Goal: Task Accomplishment & Management: Manage account settings

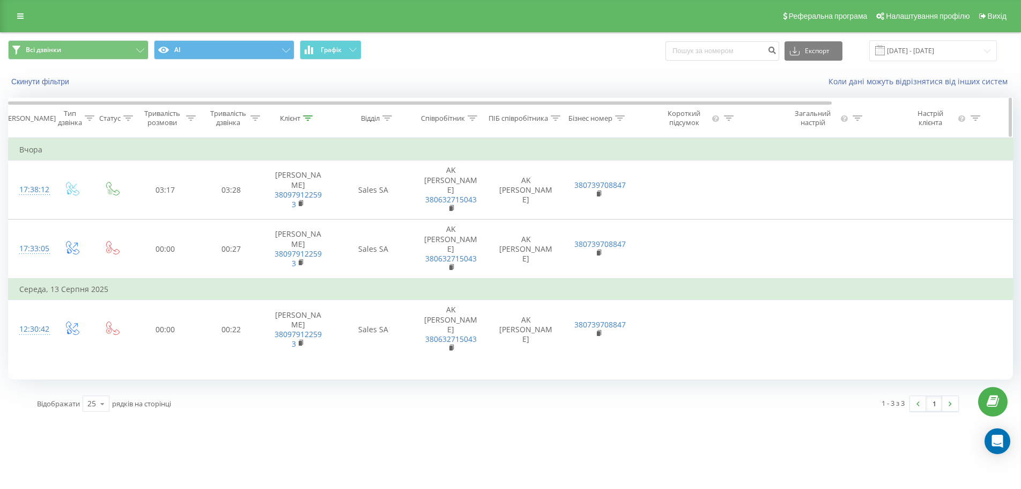
click at [309, 117] on icon at bounding box center [308, 117] width 10 height 5
click at [297, 192] on input "380979122593" at bounding box center [298, 195] width 94 height 19
paste input "050 284 26"
click at [312, 217] on span "OK" at bounding box center [321, 216] width 30 height 17
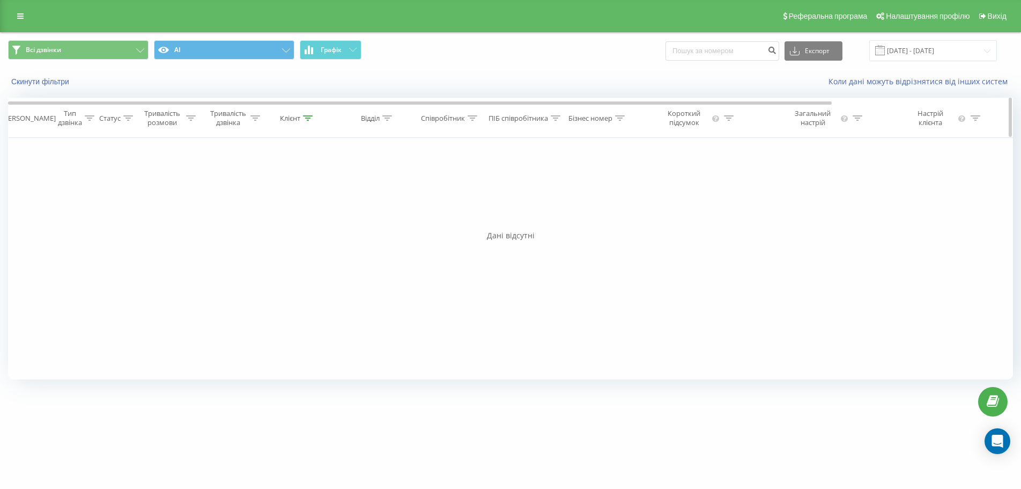
click at [308, 116] on icon at bounding box center [309, 117] width 10 height 5
click at [263, 191] on input "38 050 284 26 93" at bounding box center [298, 195] width 94 height 19
type input "050 284 26 93"
click button "OK" at bounding box center [321, 216] width 46 height 13
click at [309, 117] on icon at bounding box center [309, 117] width 10 height 5
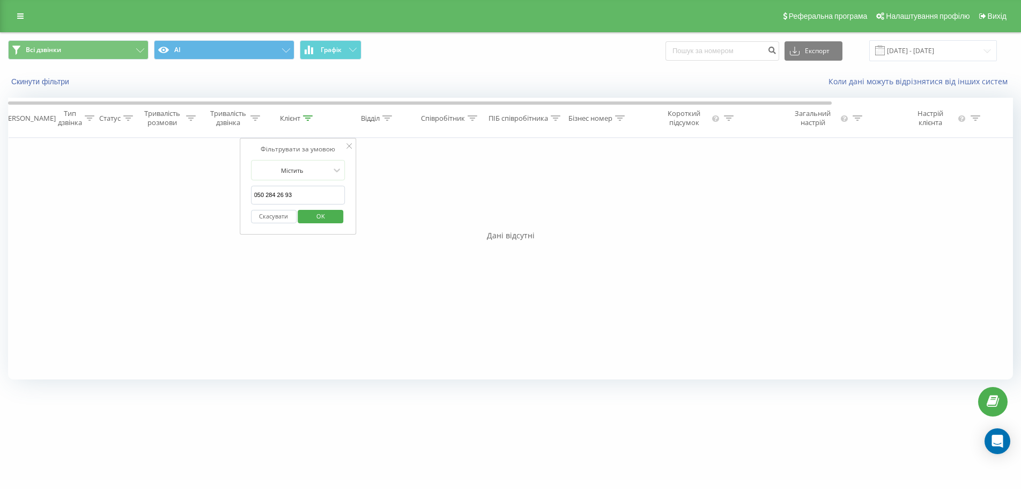
click at [311, 193] on input "050 284 26 93" at bounding box center [298, 195] width 94 height 19
click at [277, 216] on button "Скасувати" at bounding box center [274, 216] width 46 height 13
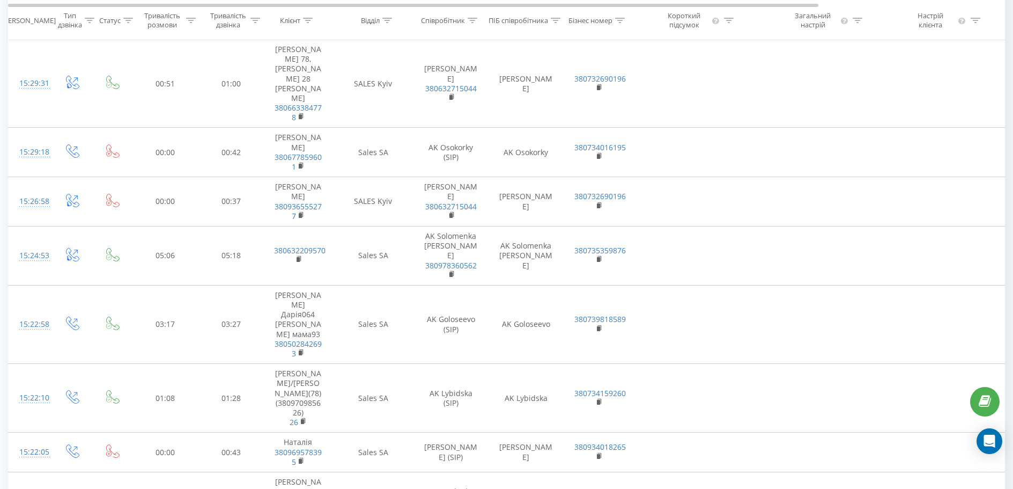
scroll to position [536, 0]
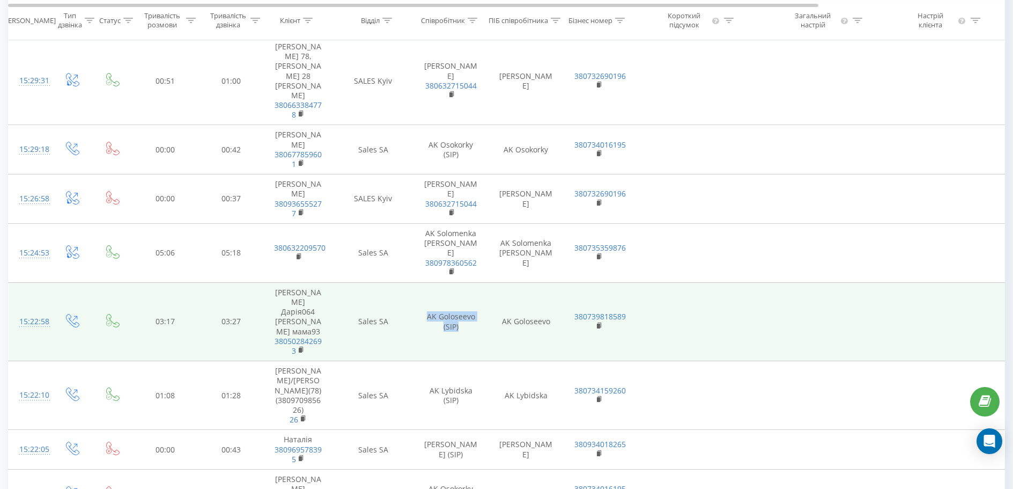
drag, startPoint x: 458, startPoint y: 217, endPoint x: 427, endPoint y: 205, distance: 32.8
click at [427, 282] on td "AK Goloseevo (SIP)" at bounding box center [451, 321] width 75 height 78
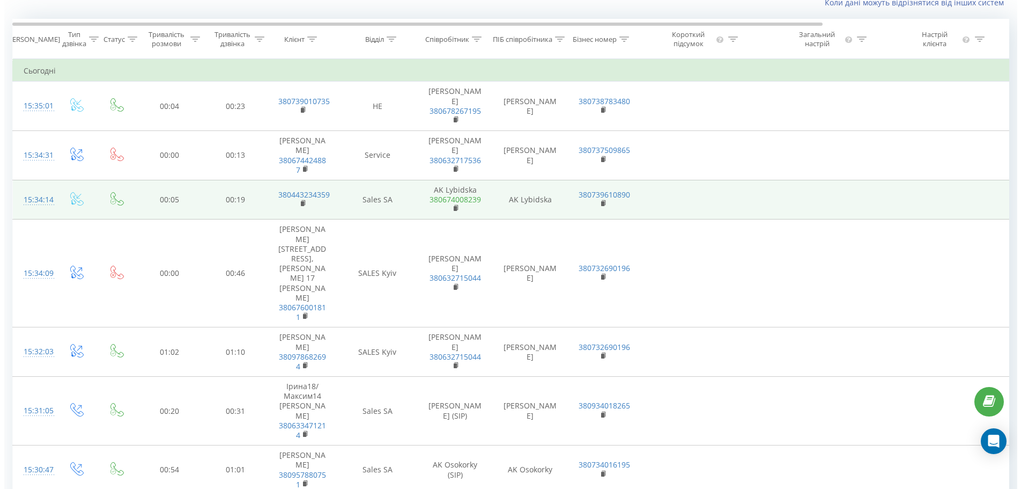
scroll to position [0, 0]
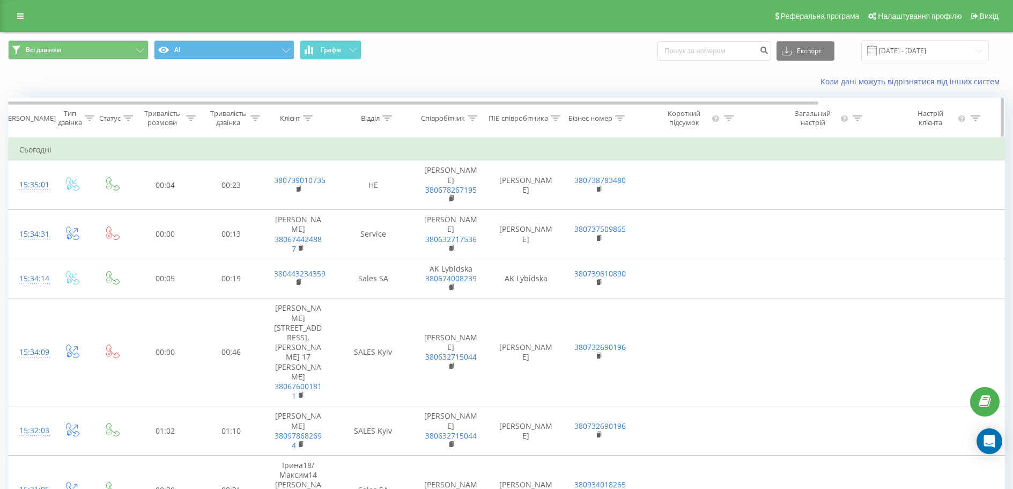
click at [471, 121] on div at bounding box center [473, 118] width 10 height 9
click at [453, 196] on input "text" at bounding box center [451, 195] width 94 height 19
paste input "AK Goloseevo (SIP)"
type input "AK Goloseevo (SIP)"
click at [467, 216] on span "OK" at bounding box center [474, 216] width 30 height 17
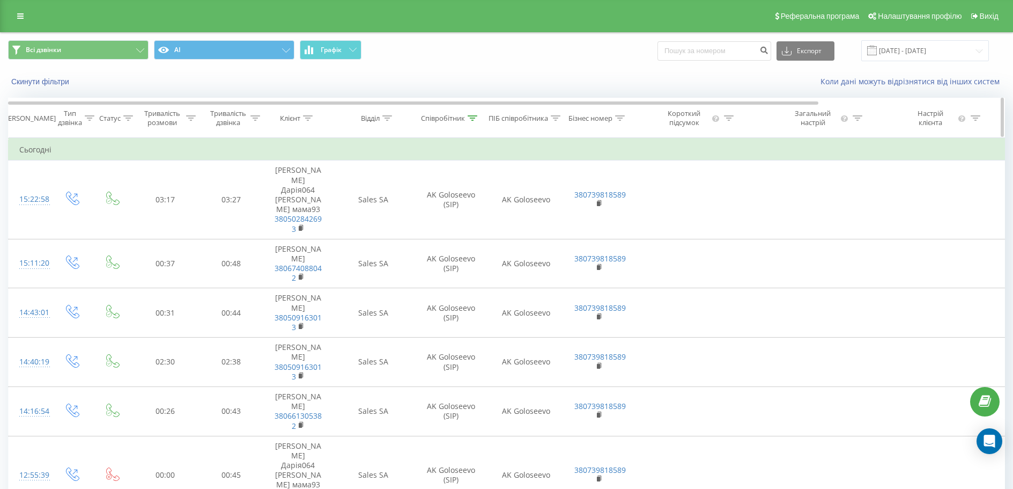
click at [311, 119] on icon at bounding box center [308, 117] width 10 height 5
click at [298, 196] on input "050 284 26 93" at bounding box center [298, 195] width 94 height 19
click at [304, 168] on div at bounding box center [292, 170] width 76 height 10
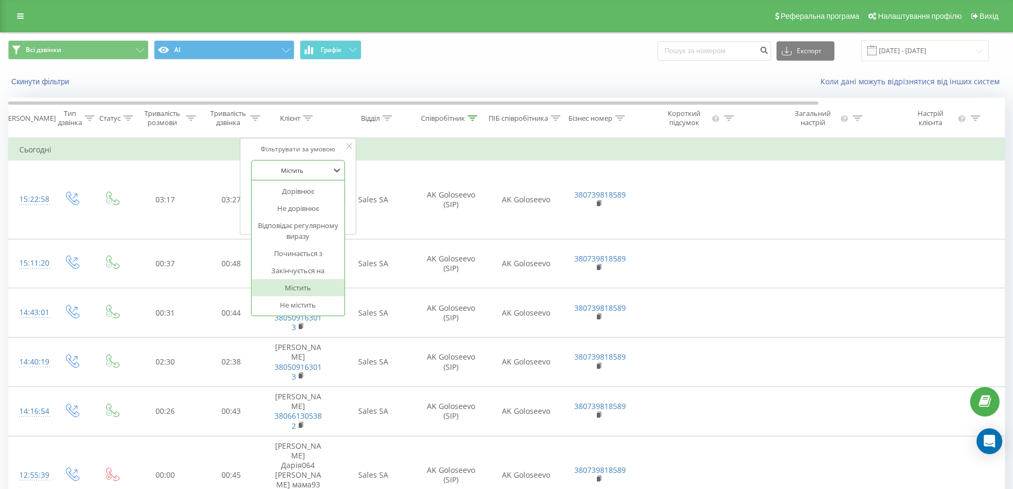
click at [304, 168] on div at bounding box center [292, 170] width 76 height 10
click at [293, 190] on input "050 284 26 93" at bounding box center [298, 195] width 94 height 19
paste input "380502842693"
type input "380502842693"
click at [336, 216] on button "OK" at bounding box center [321, 216] width 46 height 13
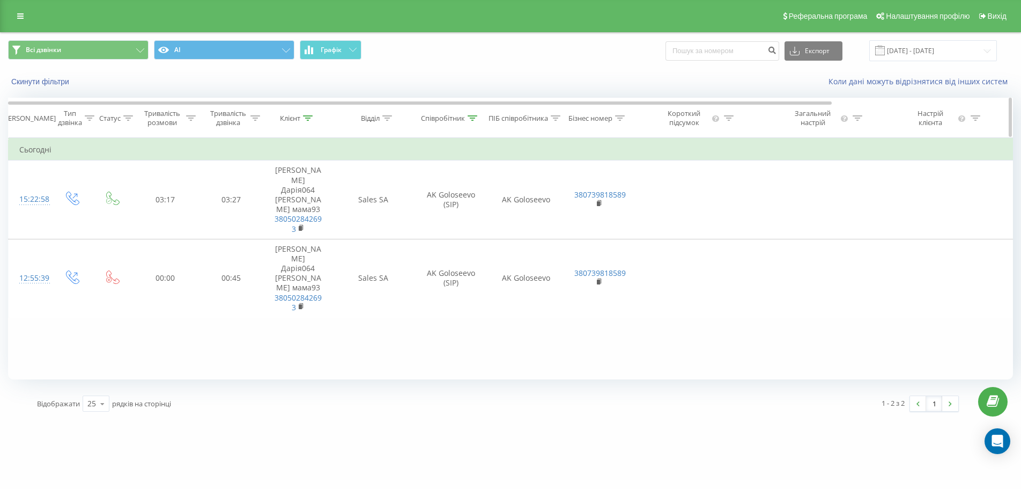
click at [87, 118] on icon at bounding box center [90, 117] width 10 height 5
click at [128, 115] on icon at bounding box center [128, 117] width 10 height 5
click at [61, 49] on span "Всі дзвінки" at bounding box center [43, 50] width 35 height 9
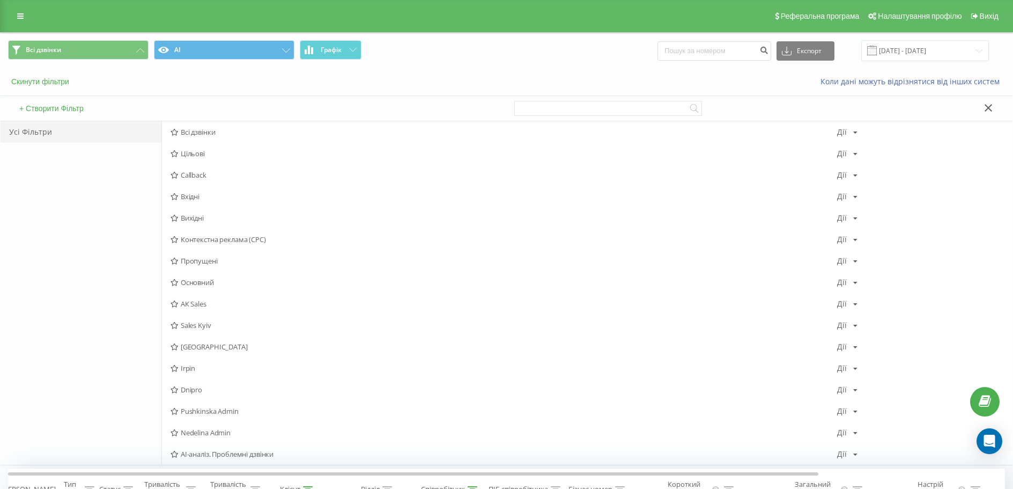
click at [41, 83] on button "Скинути фільтри" at bounding box center [41, 82] width 67 height 10
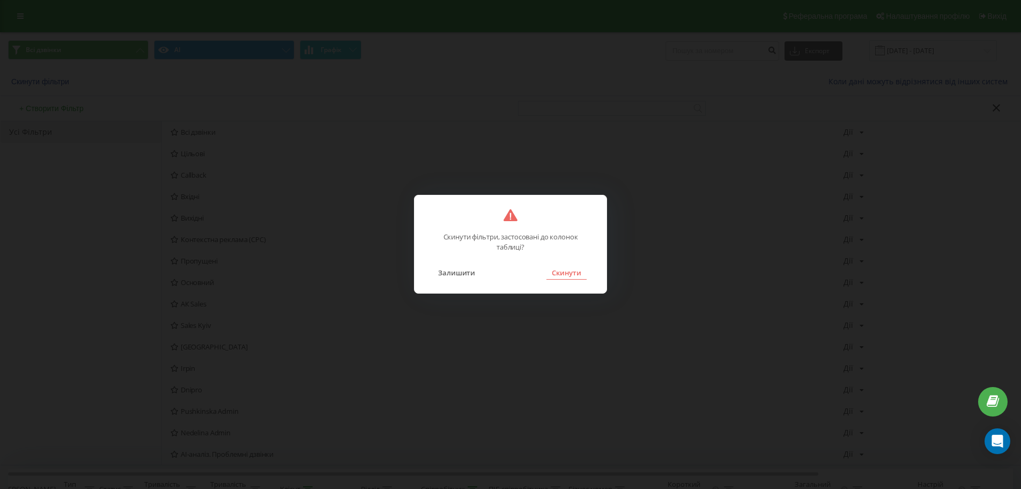
click at [567, 271] on button "Скинути" at bounding box center [567, 273] width 40 height 14
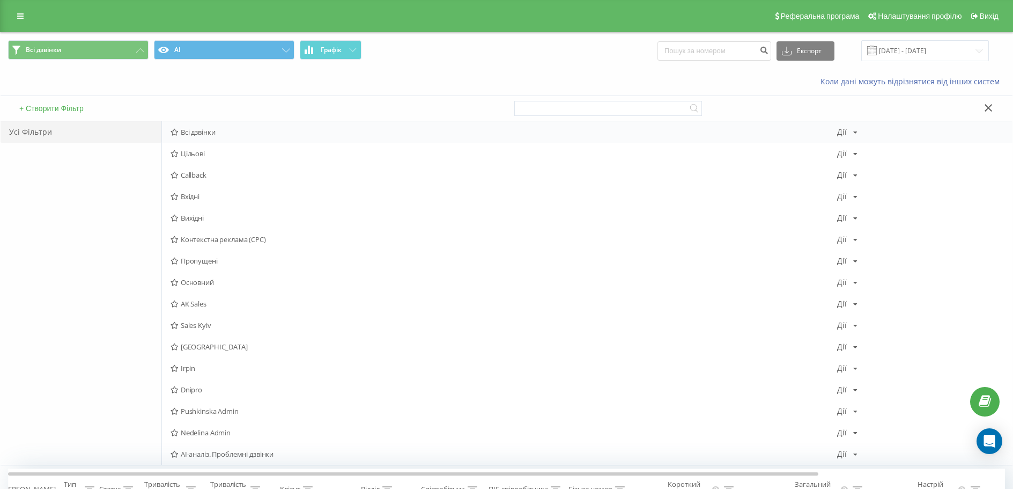
click at [192, 135] on span "Всі дзвінки" at bounding box center [504, 132] width 667 height 8
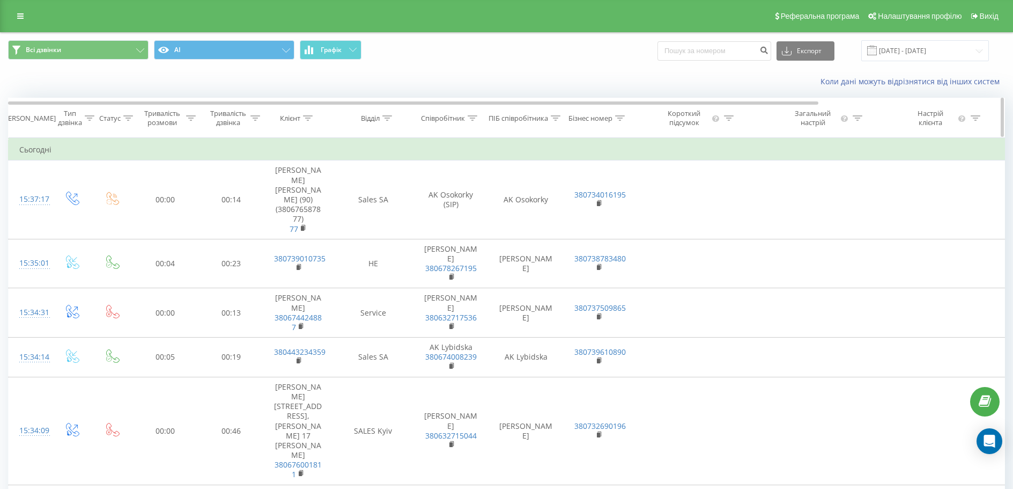
click at [309, 118] on icon at bounding box center [309, 117] width 10 height 5
click at [303, 194] on input "text" at bounding box center [298, 195] width 94 height 19
paste input "380502842693"
type input "380502842693"
click at [316, 215] on span "OK" at bounding box center [321, 216] width 30 height 17
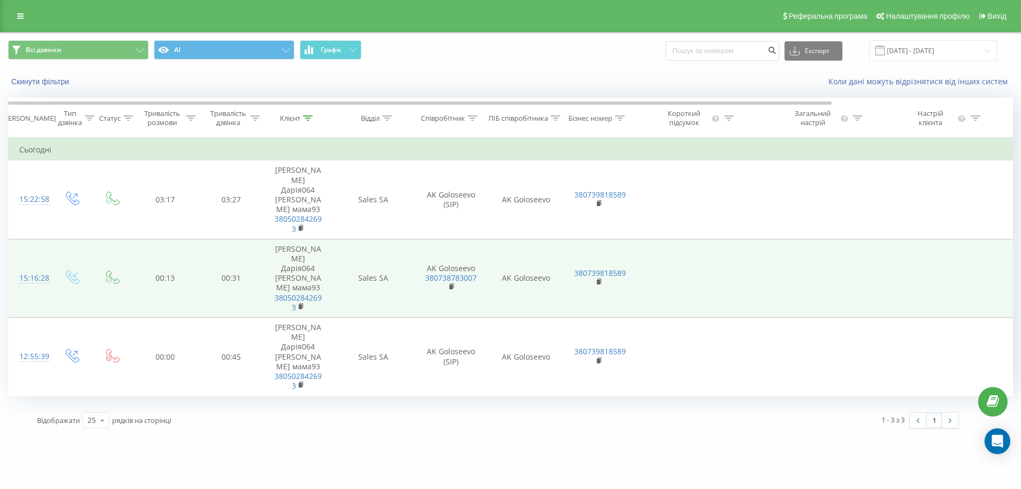
click at [40, 268] on div "15:16:28" at bounding box center [29, 278] width 21 height 21
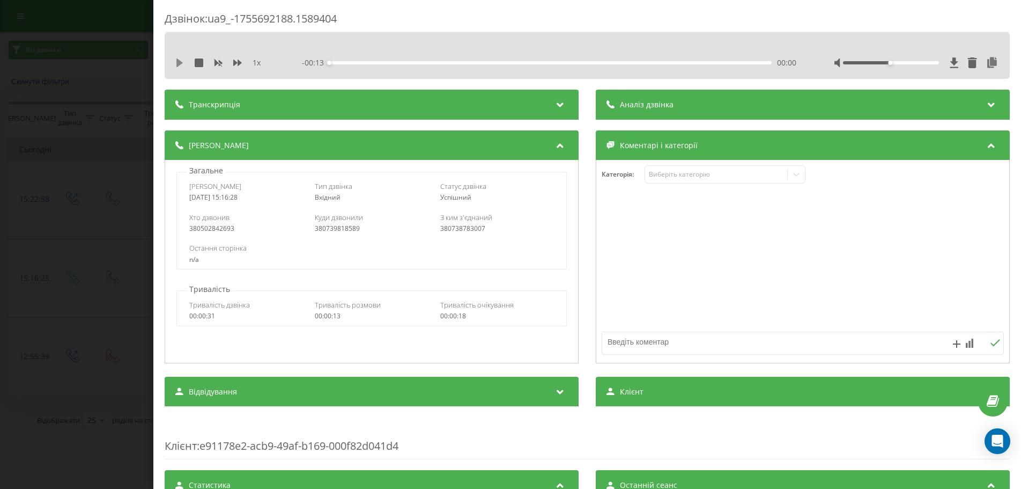
click at [177, 63] on icon at bounding box center [179, 62] width 6 height 9
click at [331, 62] on div "00:00" at bounding box center [550, 62] width 443 height 3
click at [173, 63] on div "1 x - 00:13 00:00 00:00" at bounding box center [587, 63] width 829 height 16
click at [175, 62] on div "1 x - 00:13 00:00 00:00" at bounding box center [587, 63] width 829 height 16
click at [175, 62] on icon at bounding box center [179, 62] width 9 height 9
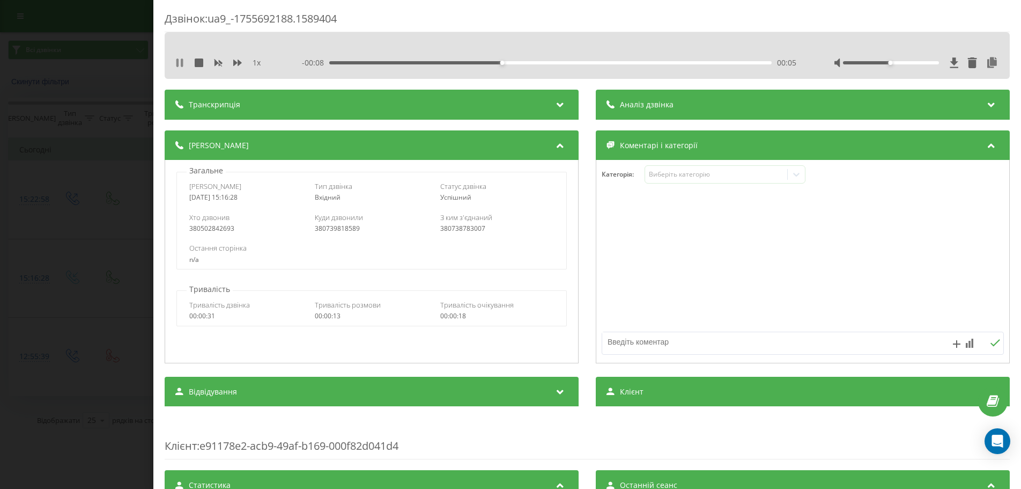
click at [183, 64] on icon at bounding box center [182, 62] width 2 height 9
click at [138, 313] on div "Дзвінок : ua9_-1755692188.1589404 1 x - 00:08 00:05 00:05 Транскрипція Для AI-а…" at bounding box center [510, 244] width 1021 height 489
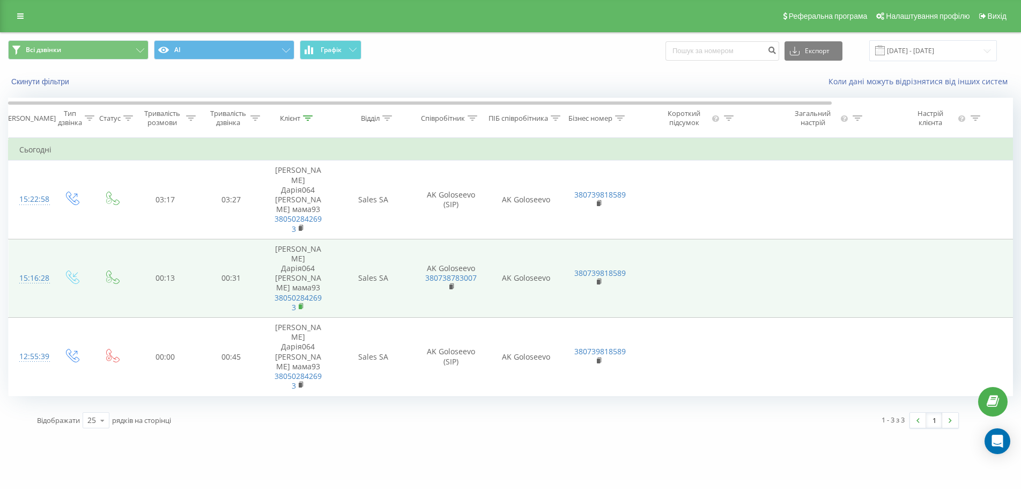
click at [301, 304] on rect at bounding box center [300, 306] width 3 height 5
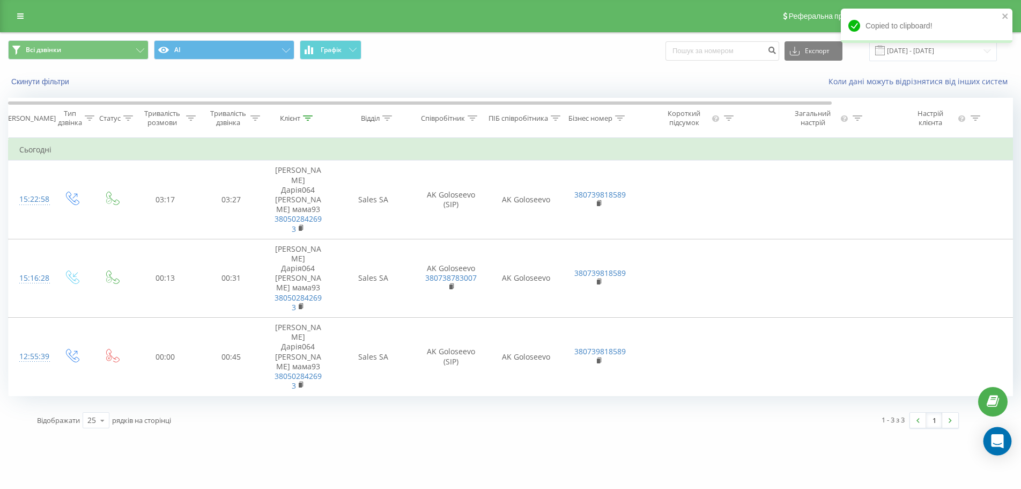
click at [1008, 443] on div "Open Intercom Messenger" at bounding box center [998, 441] width 28 height 28
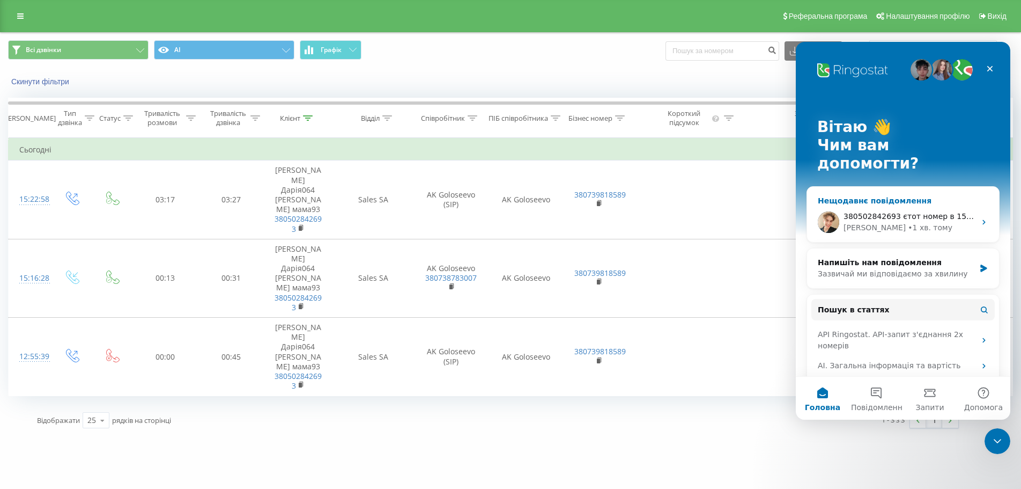
click at [909, 212] on span "380502842693 єтот номер в 15.16 сегодня звонили , не переадресовался на номер, …" at bounding box center [1041, 216] width 395 height 9
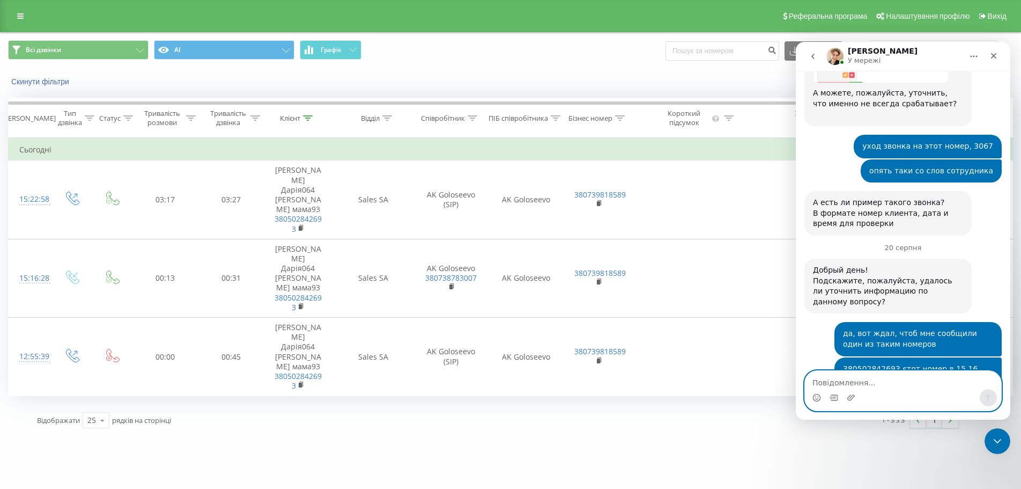
scroll to position [625, 0]
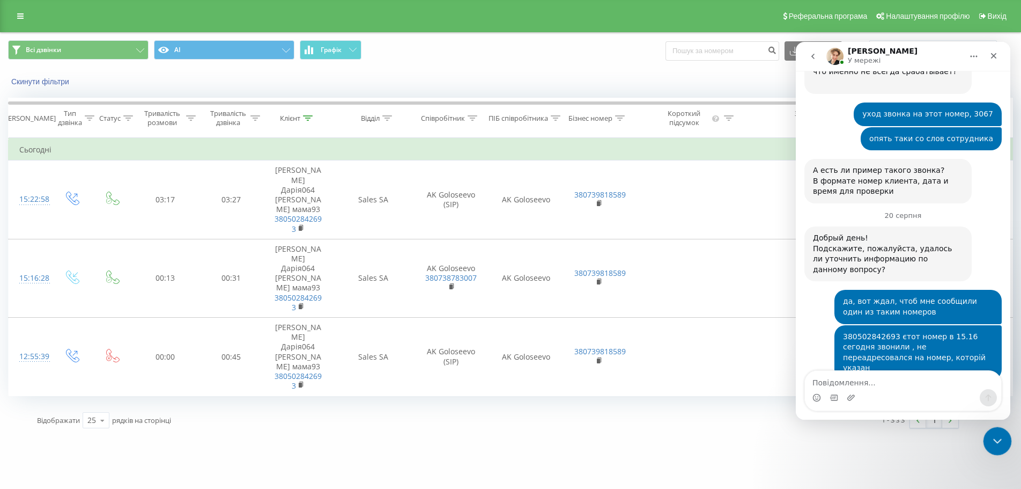
click at [1002, 433] on div "Закрити програму для спілкування Intercom" at bounding box center [996, 439] width 26 height 26
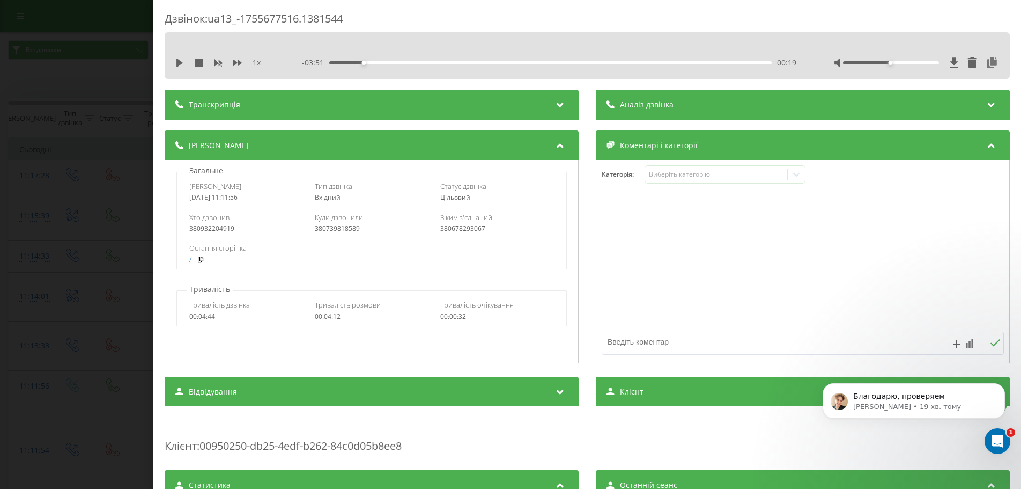
click at [133, 224] on div "Дзвінок : ua13_-1755677516.1381544 1 x - 03:51 00:19 00:19 Транскрипція Для AI-…" at bounding box center [510, 244] width 1021 height 489
click at [56, 268] on div "Дзвінок : ua13_-1755677516.1381544 1 x - 00:01 00:00 00:00 Транскрипція Для AI-…" at bounding box center [510, 244] width 1021 height 489
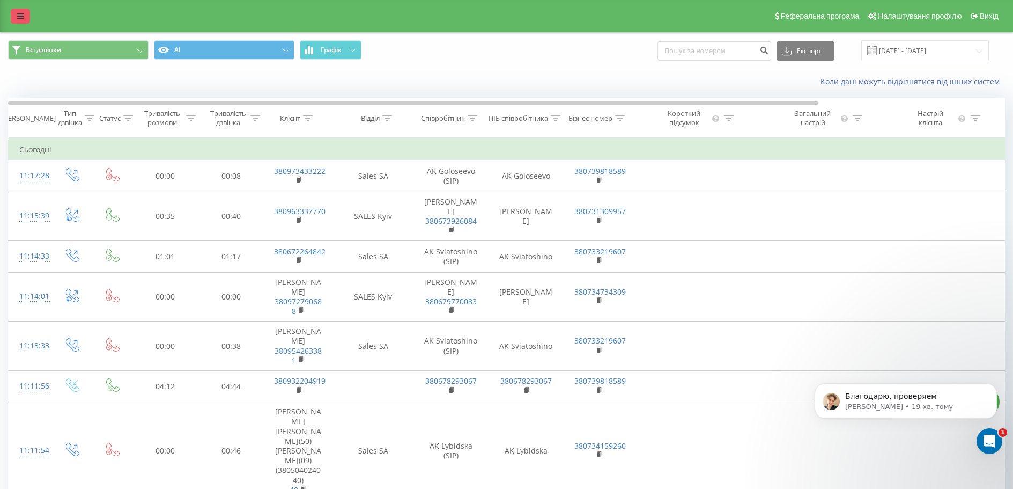
click at [17, 19] on icon at bounding box center [20, 16] width 6 height 8
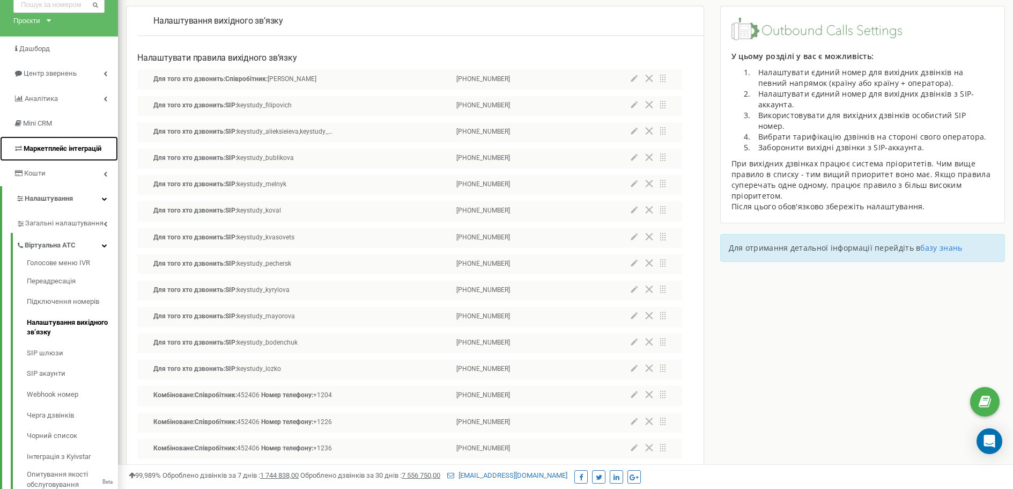
click at [40, 151] on span "Маркетплейс інтеграцій" at bounding box center [63, 148] width 78 height 8
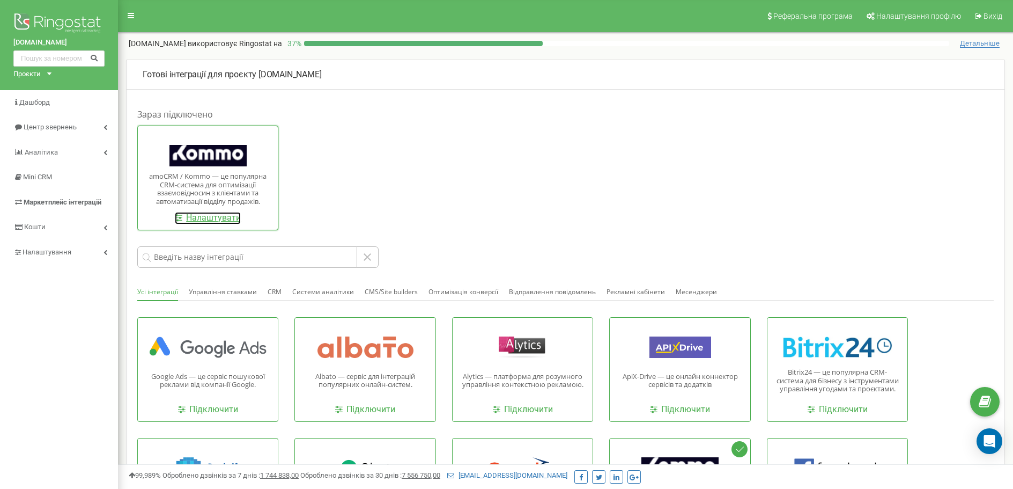
click at [207, 217] on link "Налаштувати" at bounding box center [208, 218] width 66 height 12
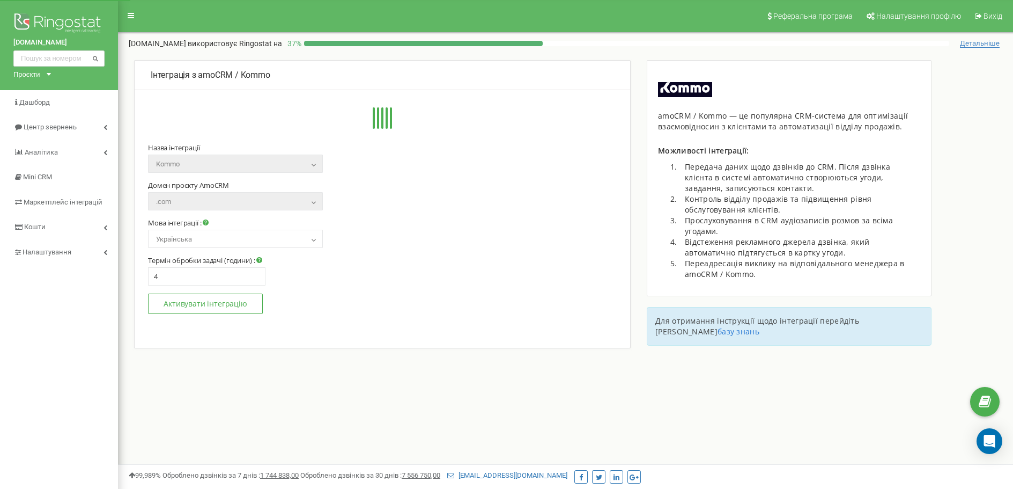
select select "ru"
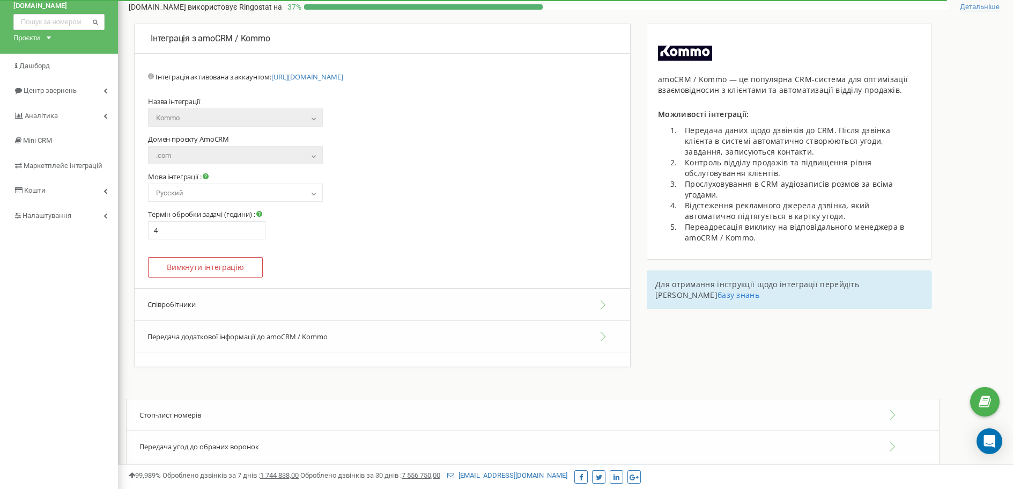
scroll to position [155, 0]
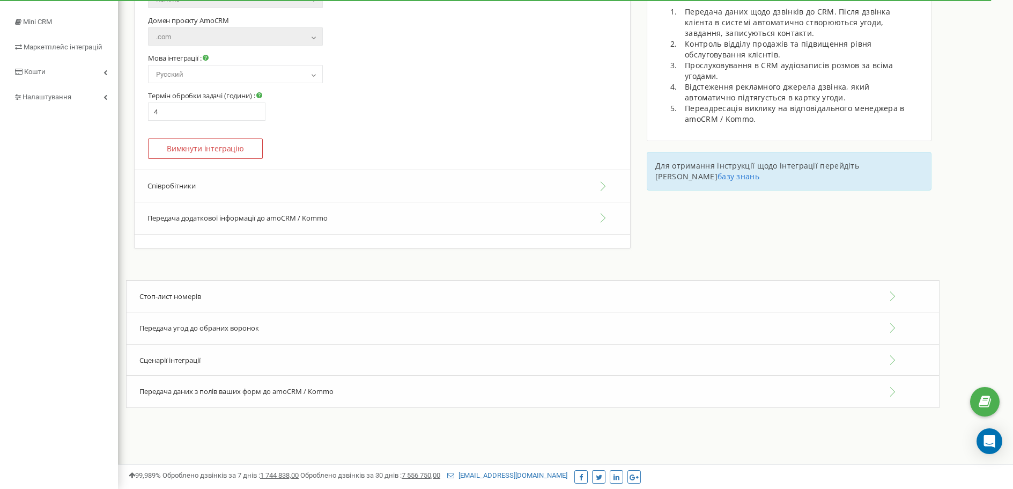
click at [196, 220] on button "Передача додаткової інформації до amoCRM / Kommo" at bounding box center [383, 218] width 496 height 32
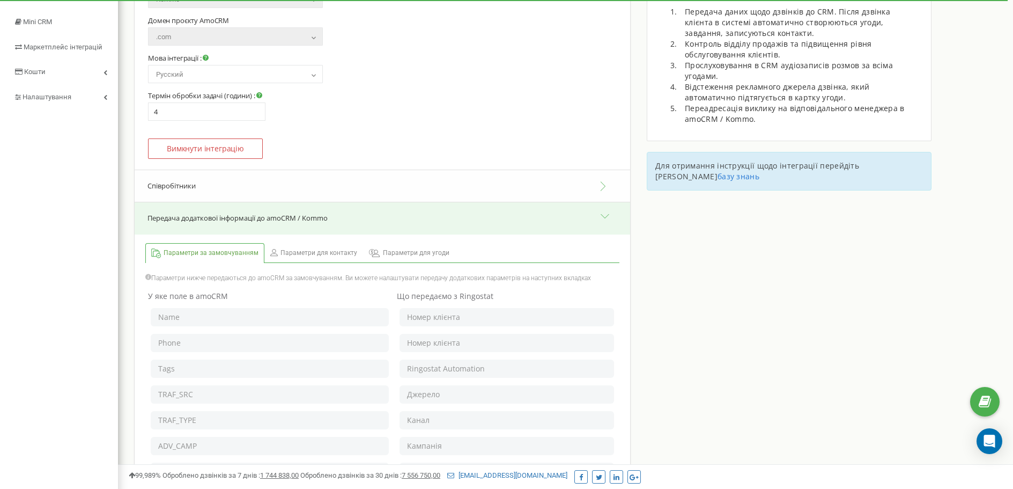
click at [221, 216] on button "Передача додаткової інформації до amoCRM / Kommo" at bounding box center [383, 218] width 496 height 32
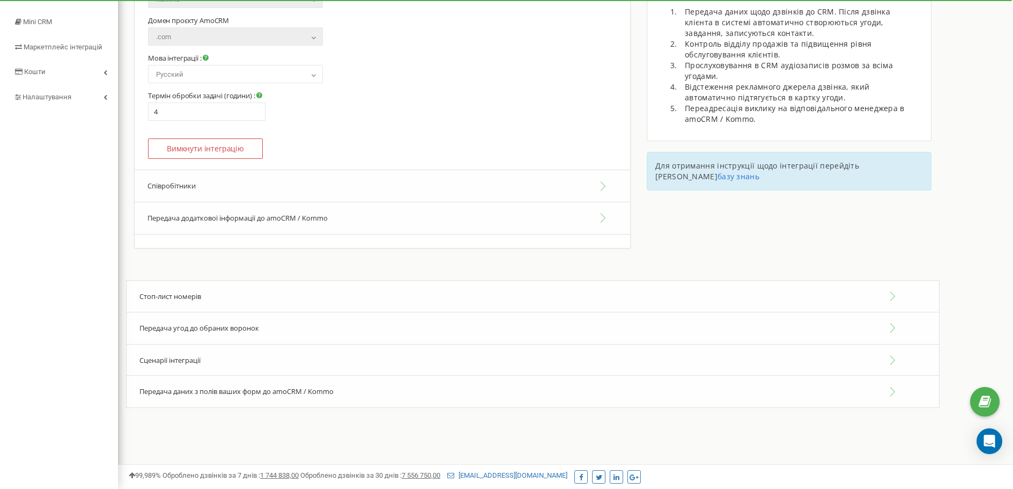
click at [180, 361] on span "Сценарії інтеграції" at bounding box center [169, 360] width 61 height 10
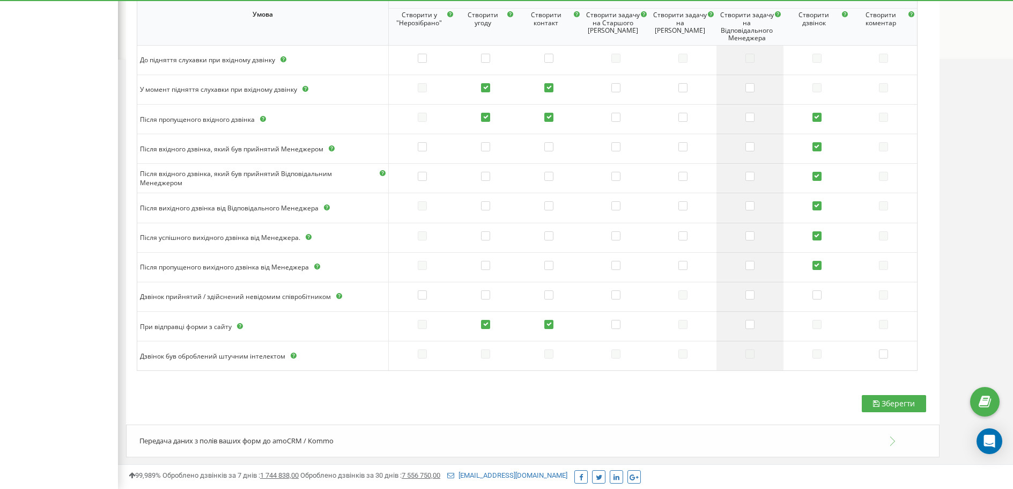
scroll to position [585, 0]
click at [226, 437] on span "Передача даних з полів ваших форм до amoCRM / Kommo" at bounding box center [236, 439] width 194 height 10
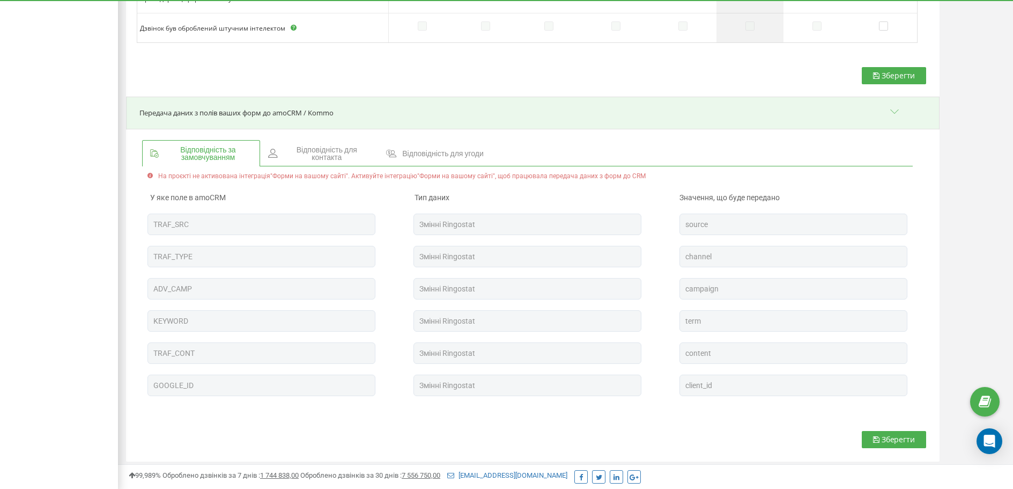
scroll to position [917, 0]
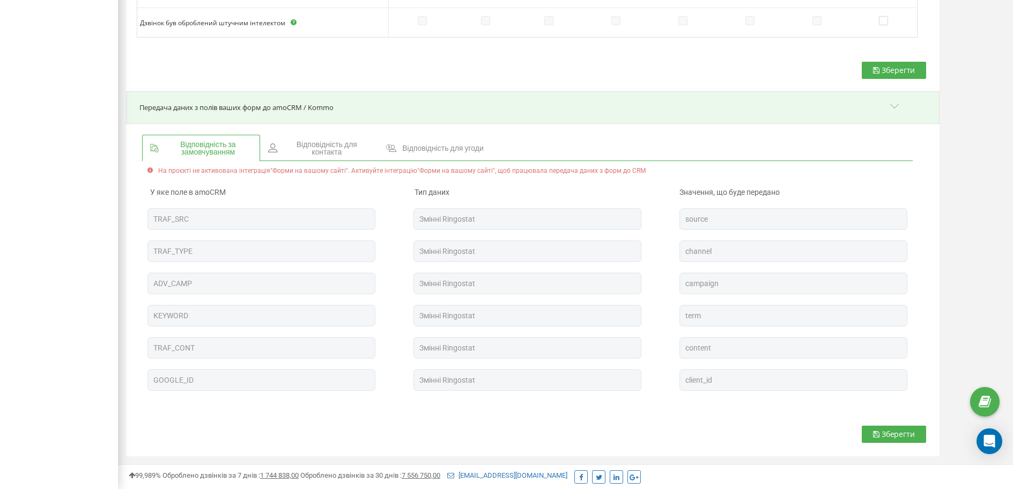
click at [330, 145] on span "Відповідність для контакта" at bounding box center [327, 148] width 86 height 15
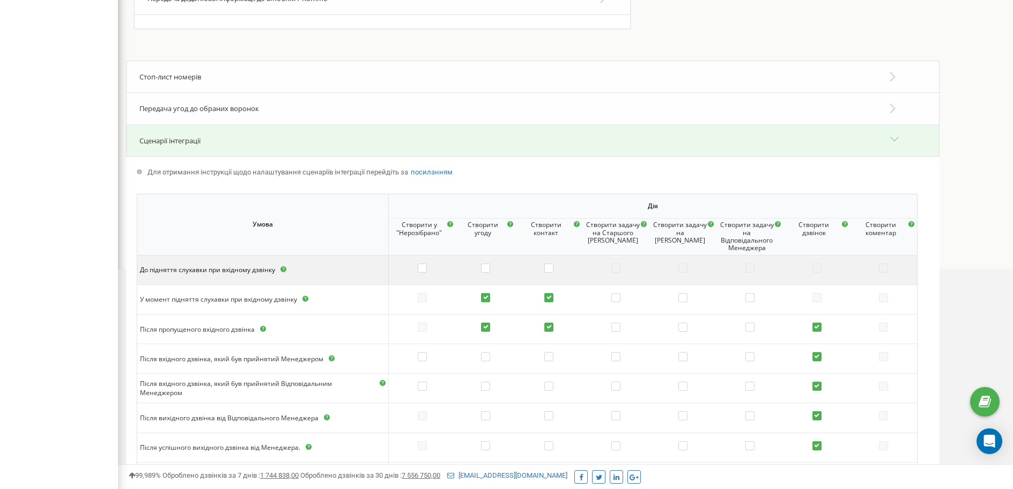
scroll to position [370, 0]
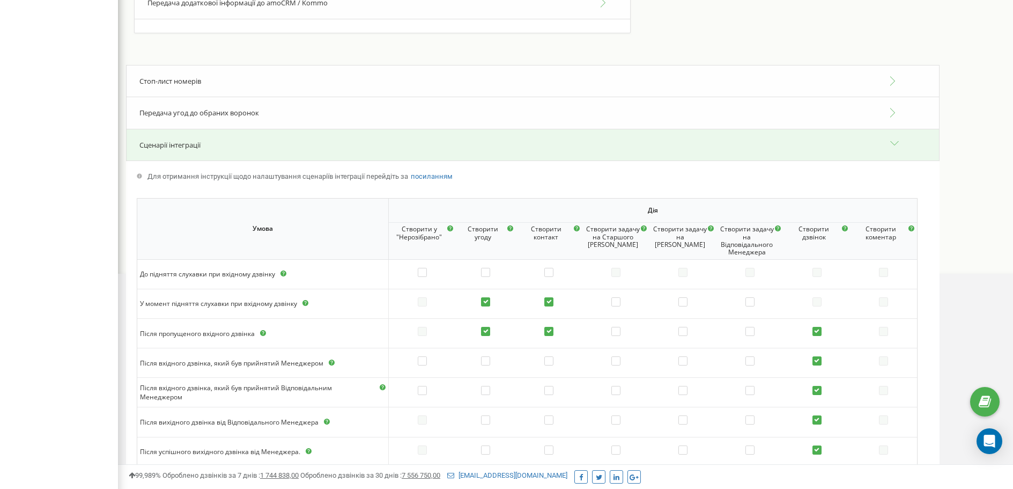
click at [250, 138] on div "Сценарії інтеграції" at bounding box center [533, 145] width 814 height 33
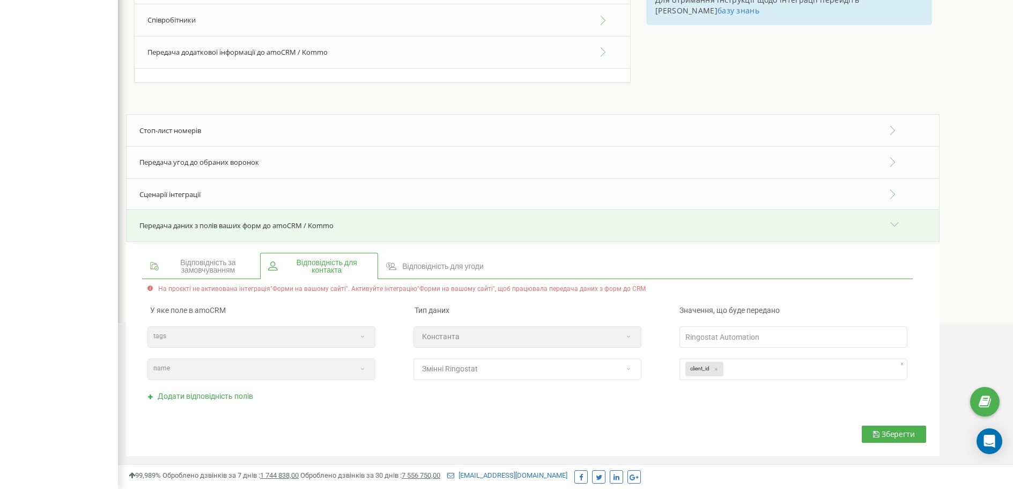
scroll to position [321, 0]
click at [239, 158] on span "Передача угод до обраних воронок" at bounding box center [199, 162] width 120 height 10
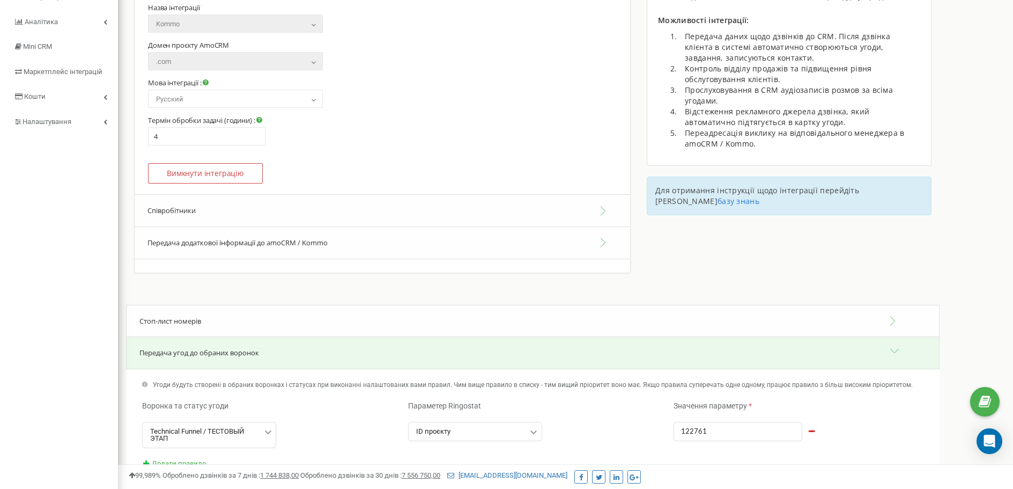
scroll to position [135, 0]
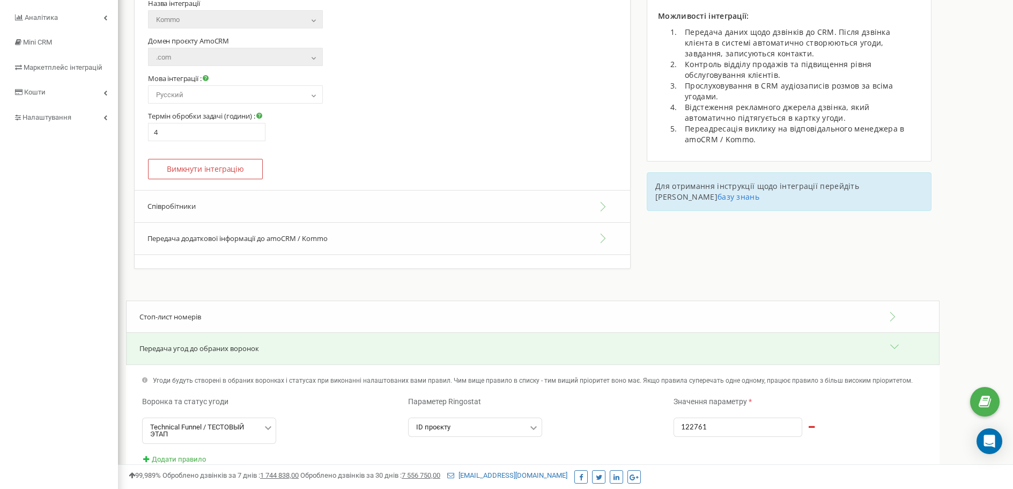
click at [330, 240] on button "Передача додаткової інформації до amoCRM / Kommo" at bounding box center [383, 239] width 496 height 32
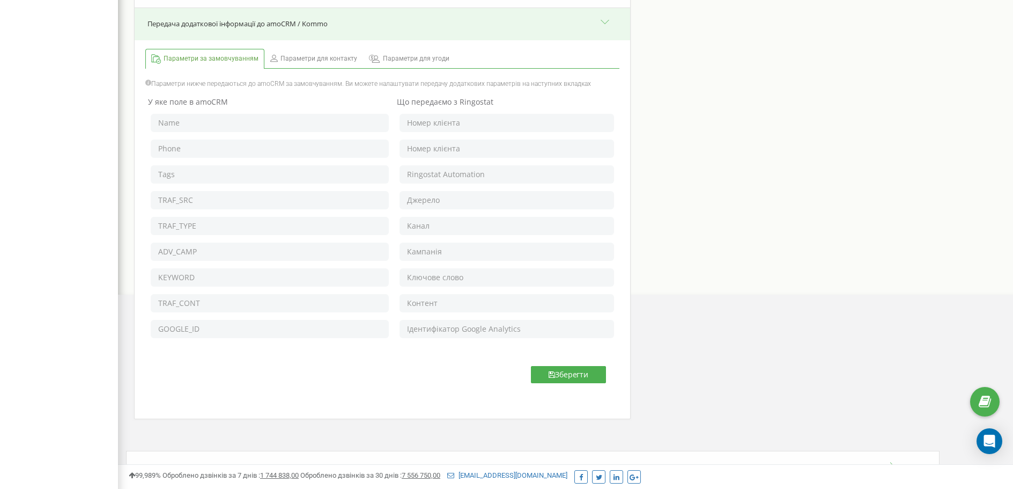
scroll to position [296, 0]
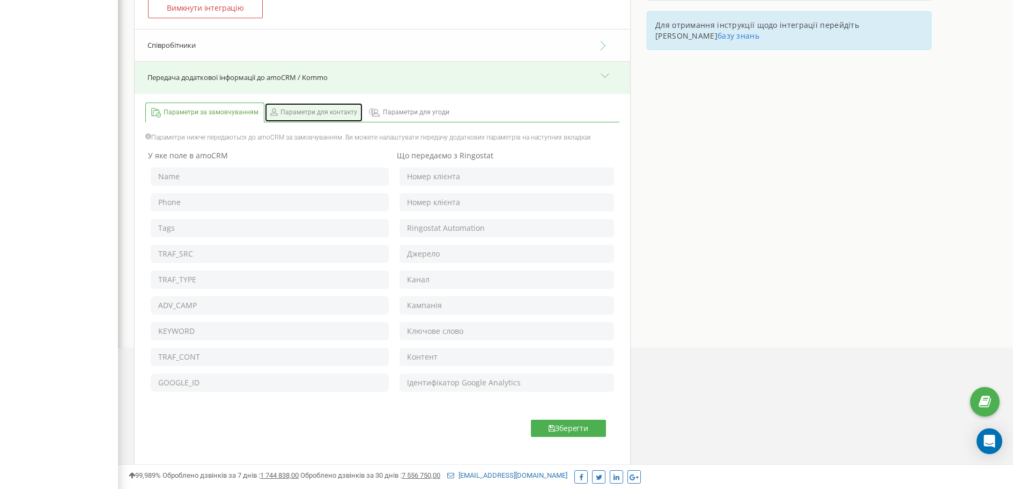
click at [315, 114] on span "Параметри для контакту" at bounding box center [319, 112] width 77 height 9
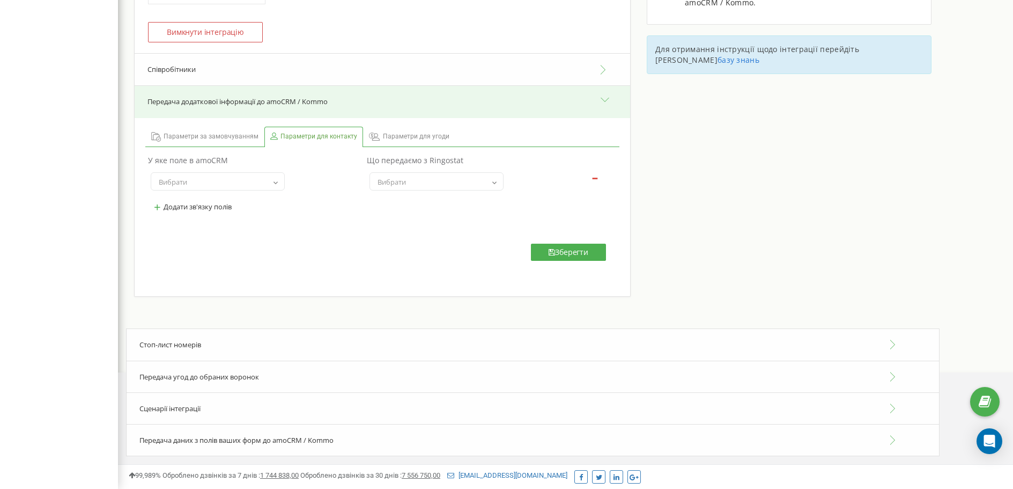
click at [239, 182] on span "Вибрати" at bounding box center [217, 181] width 127 height 15
click at [437, 176] on span "Вибрати" at bounding box center [436, 181] width 127 height 15
click at [409, 135] on span "Параметри для угоди" at bounding box center [416, 136] width 67 height 9
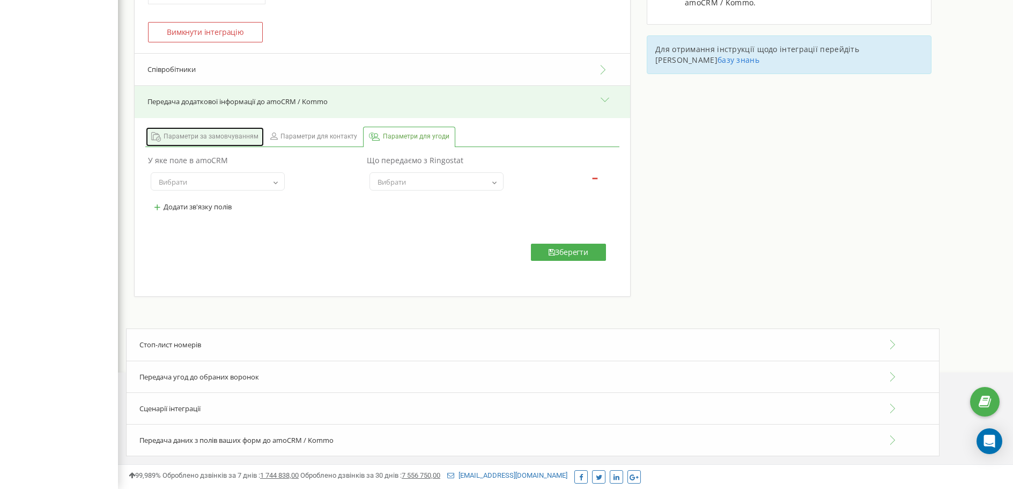
click at [191, 135] on span "Параметри за замовчуванням" at bounding box center [211, 136] width 95 height 9
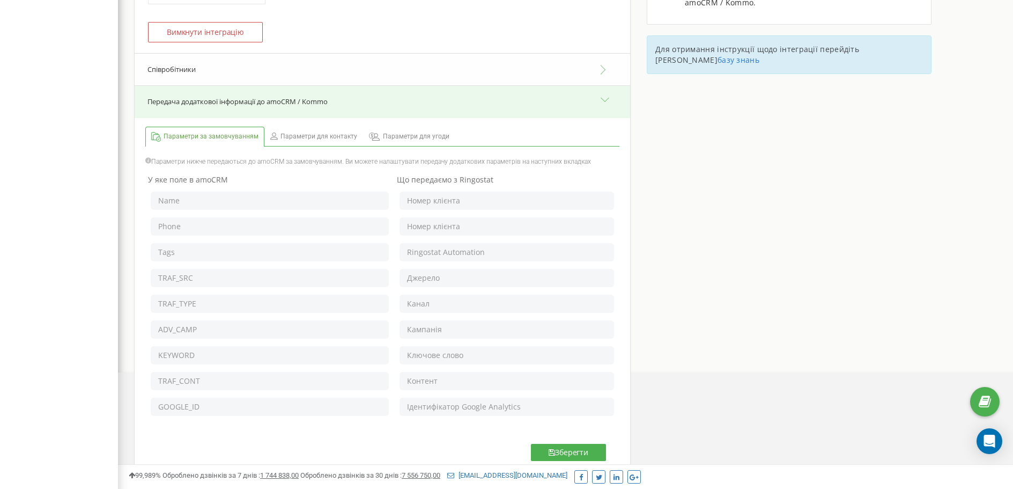
click at [303, 99] on button "Передача додаткової інформації до amoCRM / Kommo" at bounding box center [383, 102] width 496 height 32
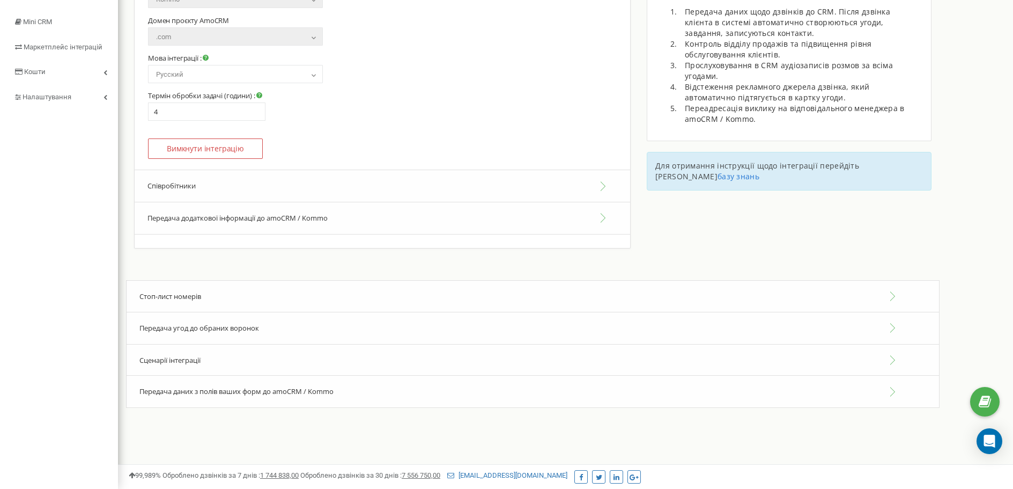
scroll to position [155, 0]
click at [768, 244] on div "Інтеграція з amoCRM / Kommo Перейти на нову версію інтеграції Portal address : …" at bounding box center [565, 93] width 895 height 376
click at [792, 248] on div "Інтеграція з amoCRM / Kommo Перейти на нову версію інтеграції Portal address : …" at bounding box center [565, 93] width 895 height 376
click at [228, 360] on div "Сценарії інтеграції" at bounding box center [533, 360] width 814 height 33
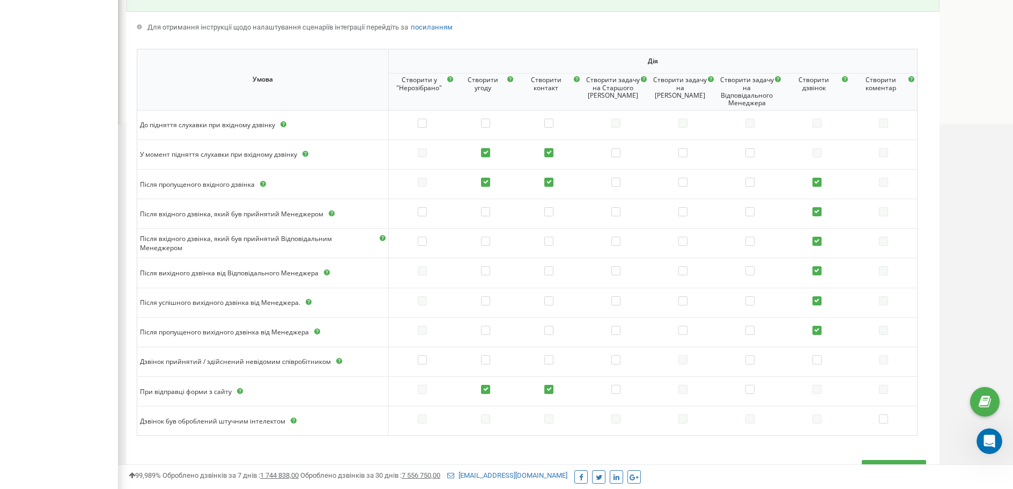
scroll to position [530, 0]
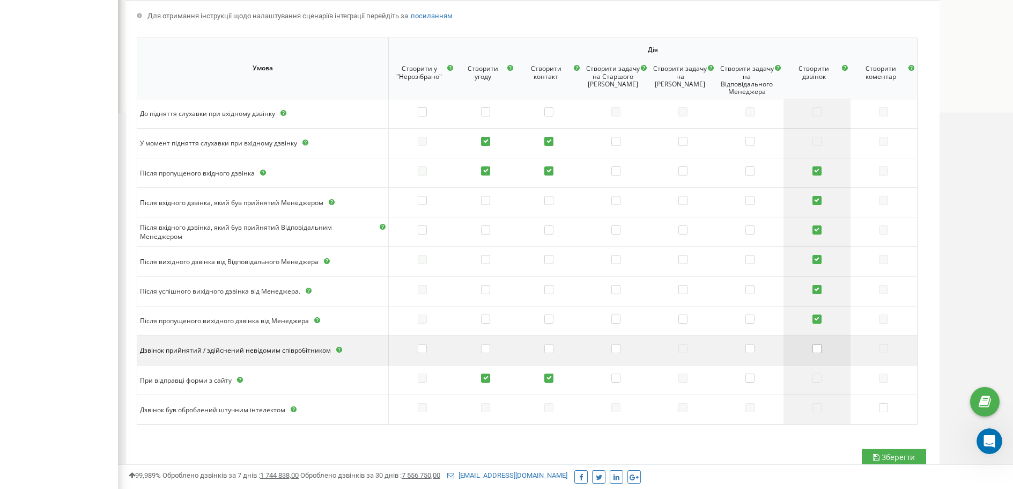
click at [817, 351] on label at bounding box center [817, 349] width 9 height 11
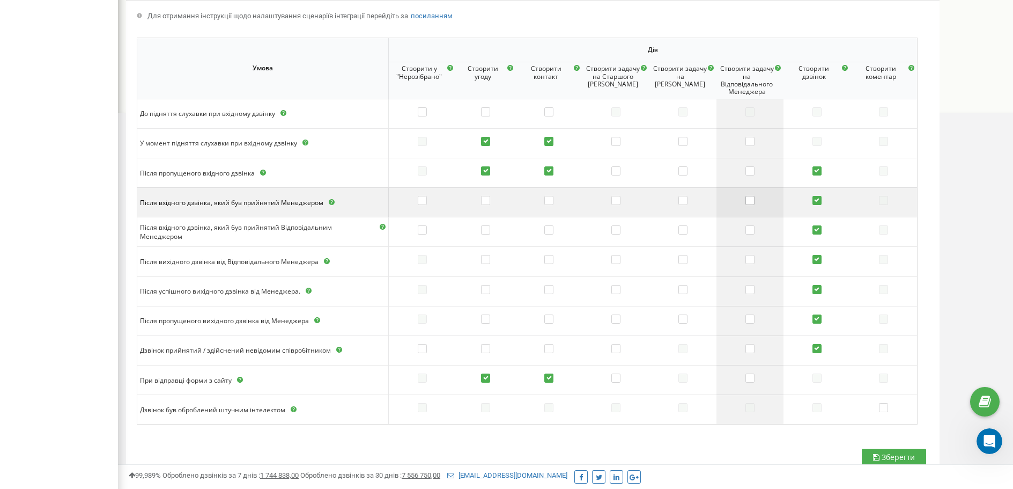
click at [750, 200] on label at bounding box center [750, 201] width 9 height 11
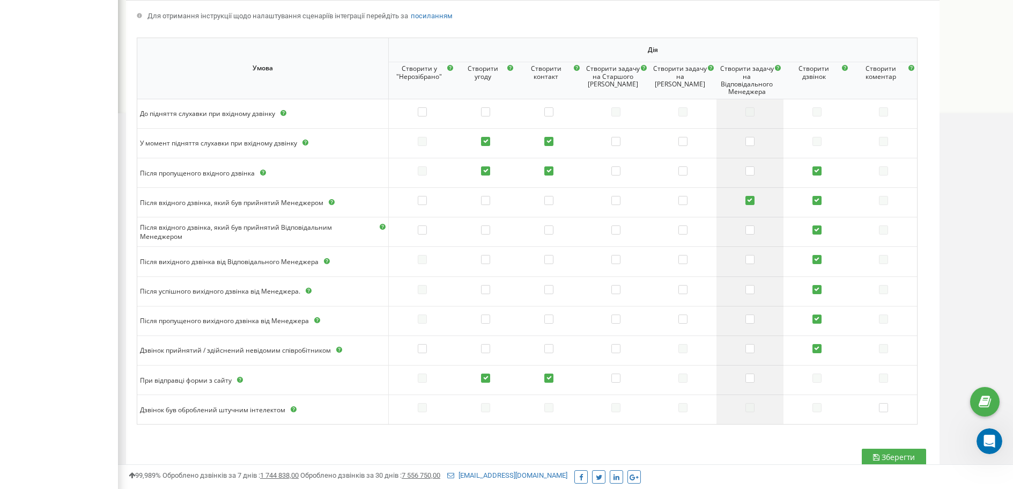
click at [749, 230] on label at bounding box center [750, 230] width 9 height 11
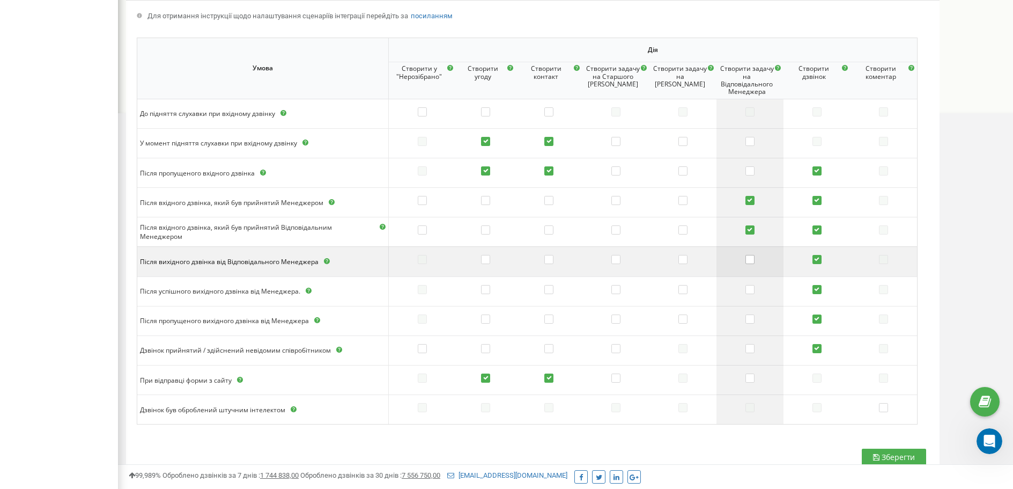
click at [752, 259] on label at bounding box center [750, 260] width 9 height 11
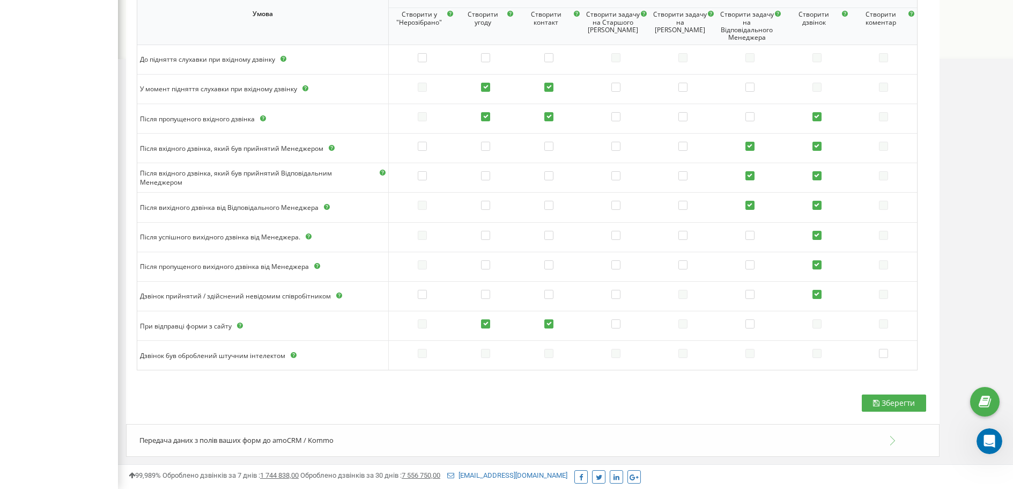
scroll to position [585, 0]
click at [886, 406] on span "Зберегти" at bounding box center [898, 402] width 33 height 10
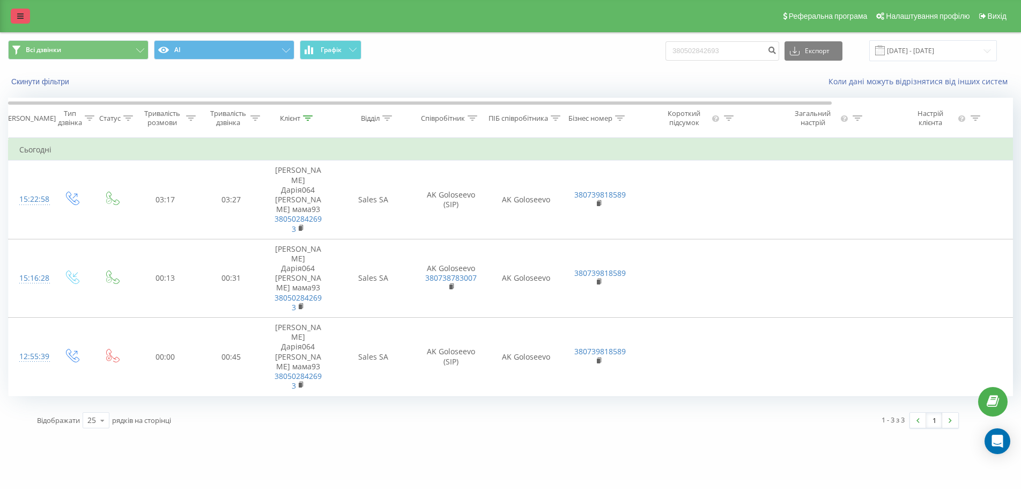
click at [14, 18] on link at bounding box center [20, 16] width 19 height 15
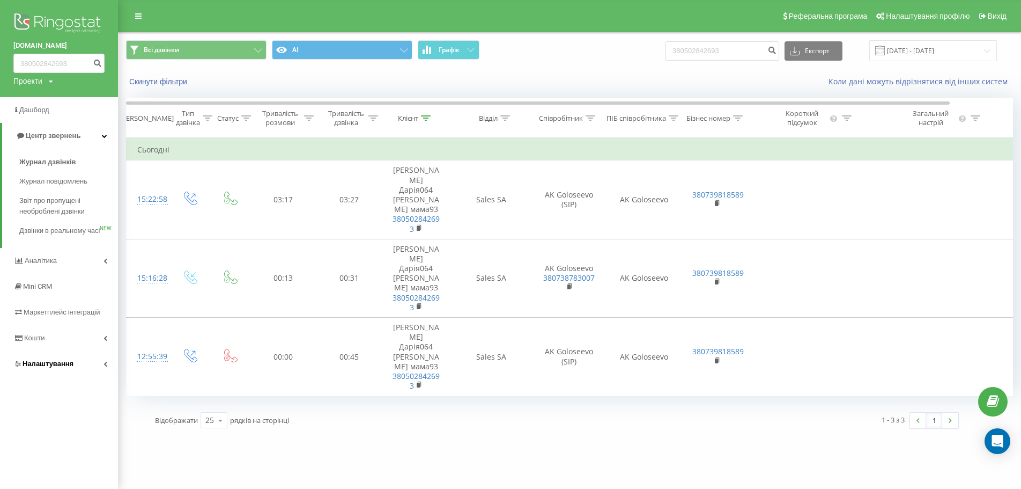
click at [55, 367] on span "Налаштування" at bounding box center [48, 363] width 51 height 8
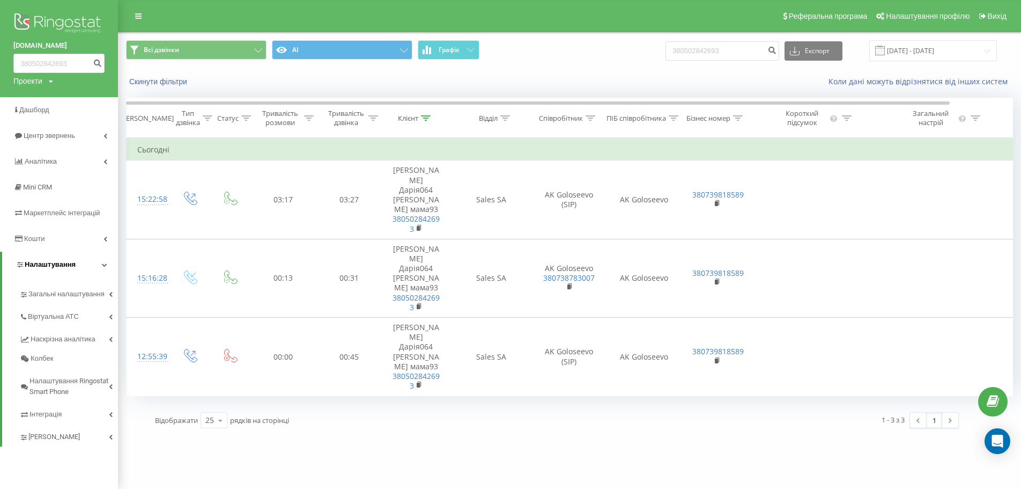
click at [48, 267] on span "Налаштування" at bounding box center [50, 264] width 51 height 8
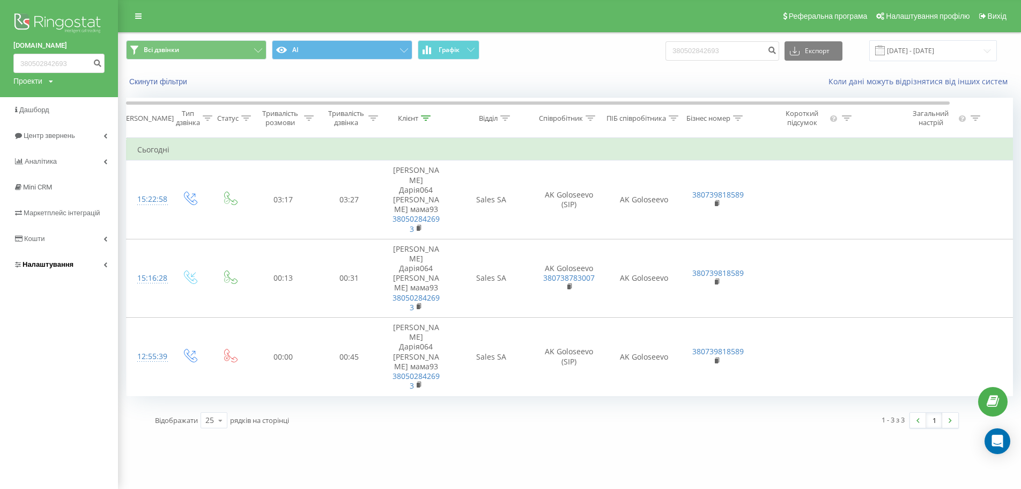
click at [48, 267] on span "Налаштування" at bounding box center [48, 264] width 51 height 8
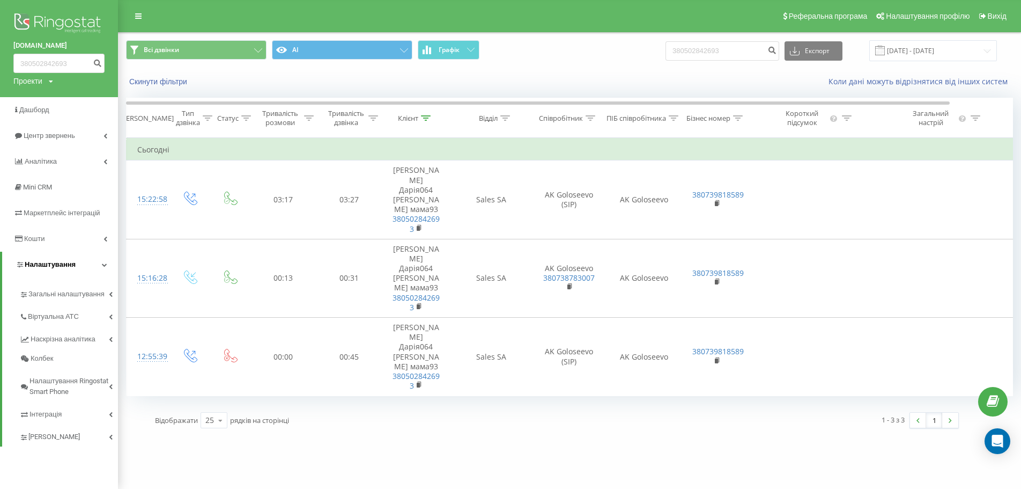
click at [45, 264] on span "Налаштування" at bounding box center [50, 264] width 51 height 8
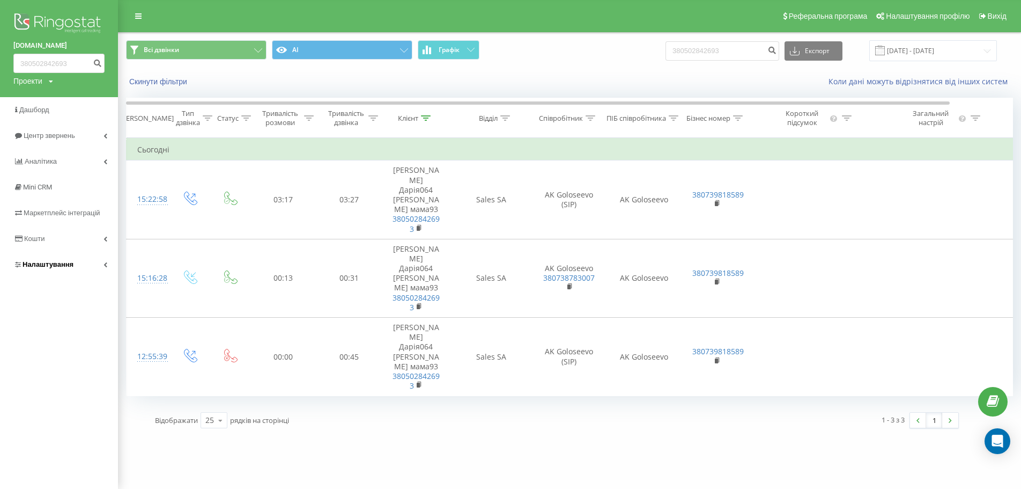
click at [45, 264] on span "Налаштування" at bounding box center [48, 264] width 51 height 8
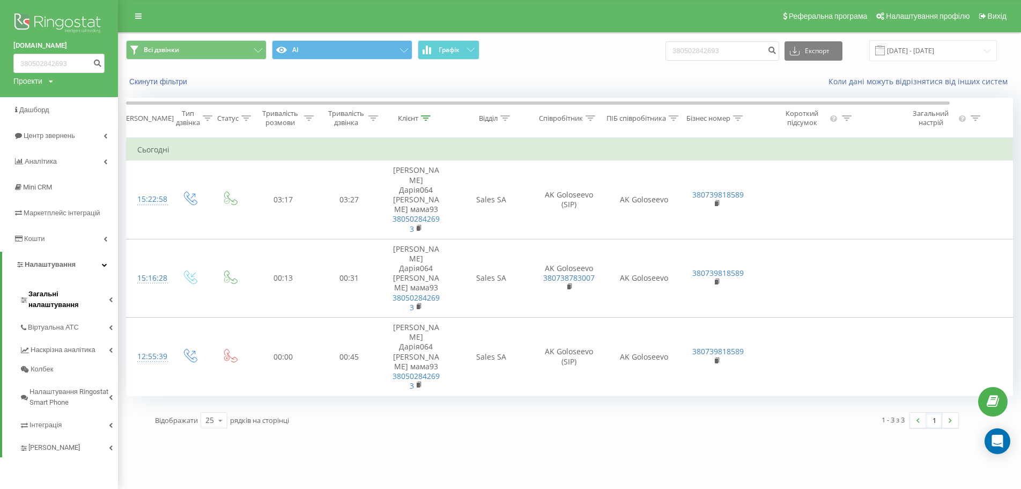
click at [47, 294] on span "Загальні налаштування" at bounding box center [68, 299] width 80 height 21
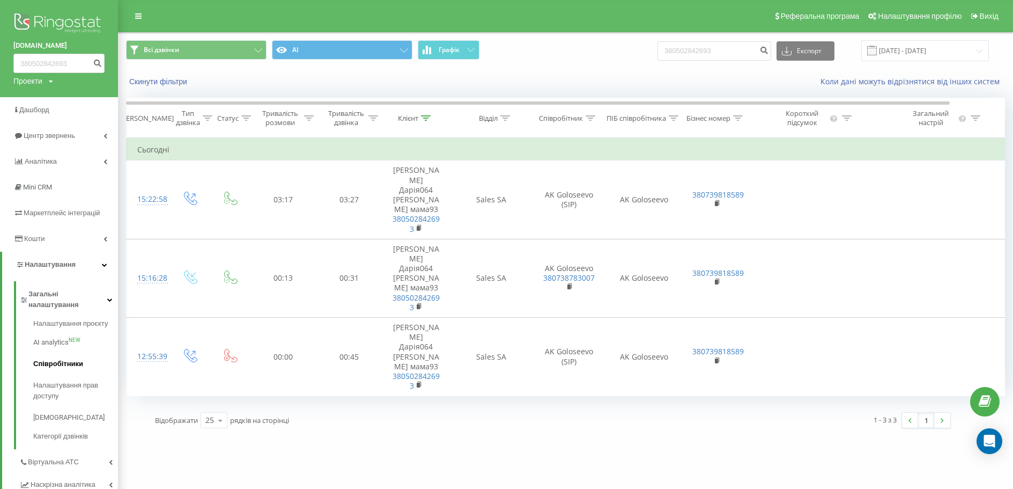
click at [46, 358] on span "Співробітники" at bounding box center [58, 363] width 50 height 11
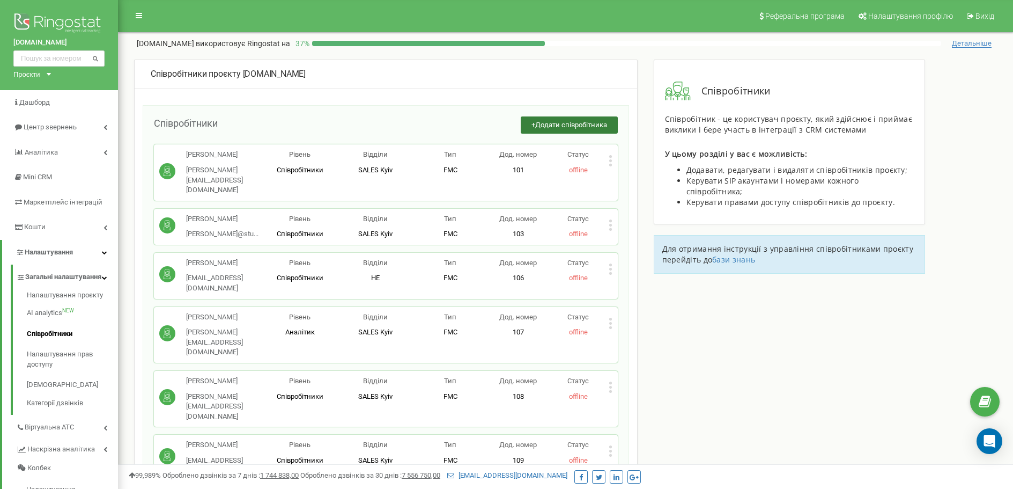
click at [587, 127] on span "Додати співробітника" at bounding box center [571, 125] width 72 height 8
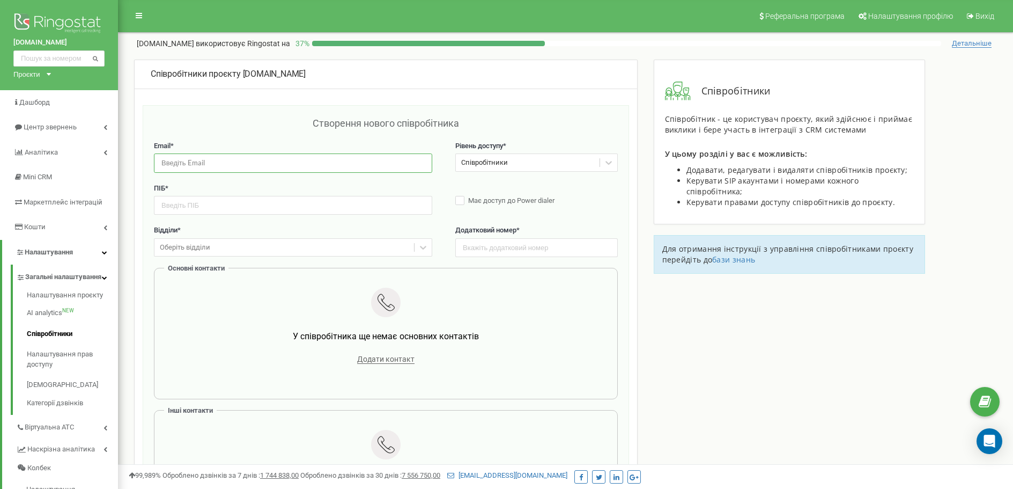
click at [269, 163] on input "email" at bounding box center [293, 162] width 278 height 19
type input "м"
type input "v.hodyna.studyua@gmail.com"
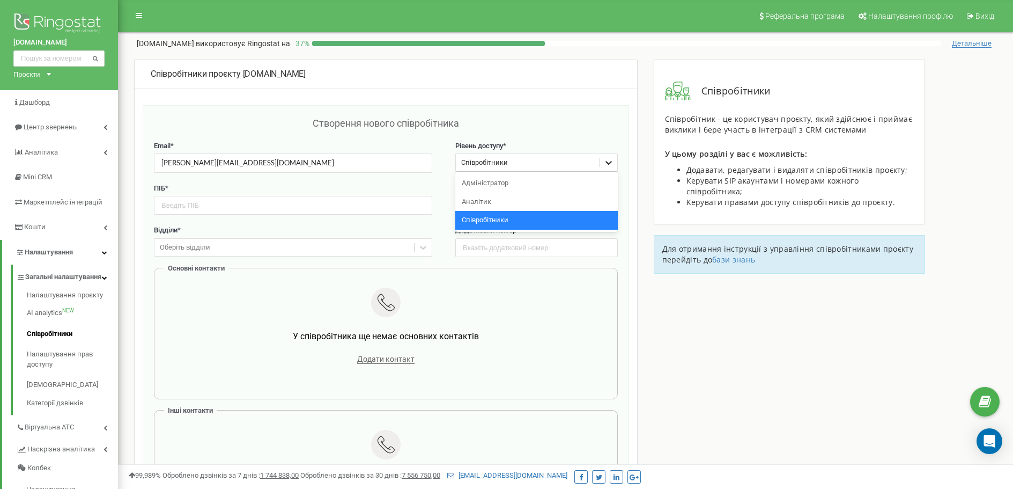
click at [606, 159] on icon at bounding box center [608, 162] width 11 height 11
click at [518, 205] on div "Аналітик" at bounding box center [536, 202] width 163 height 19
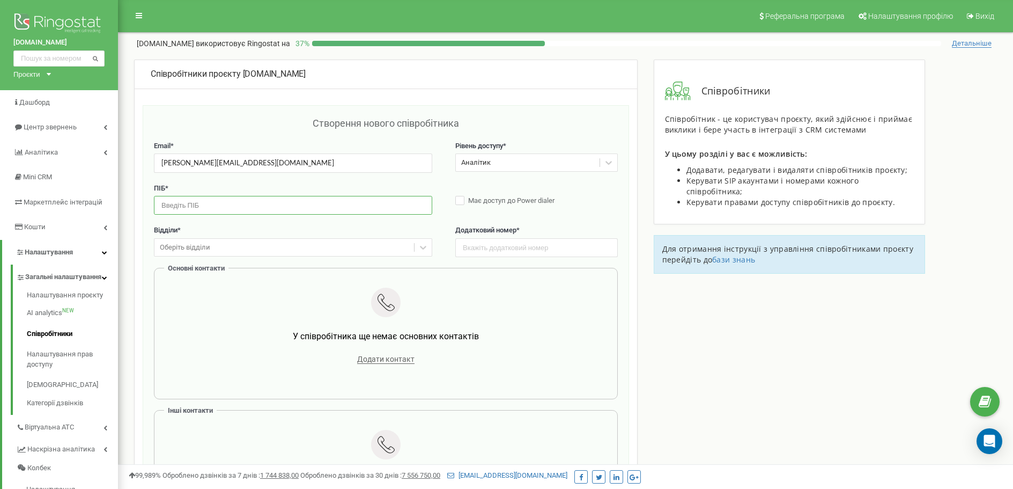
click at [228, 208] on input "text" at bounding box center [293, 205] width 278 height 19
type input "D"
type input "Valeriia Hodyna"
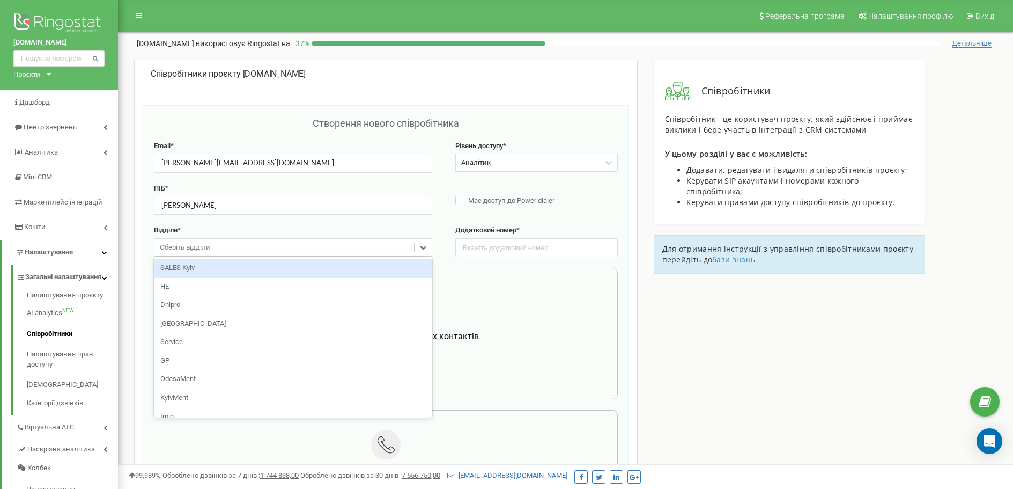
click at [217, 245] on div "Оберіть відділи" at bounding box center [284, 247] width 260 height 17
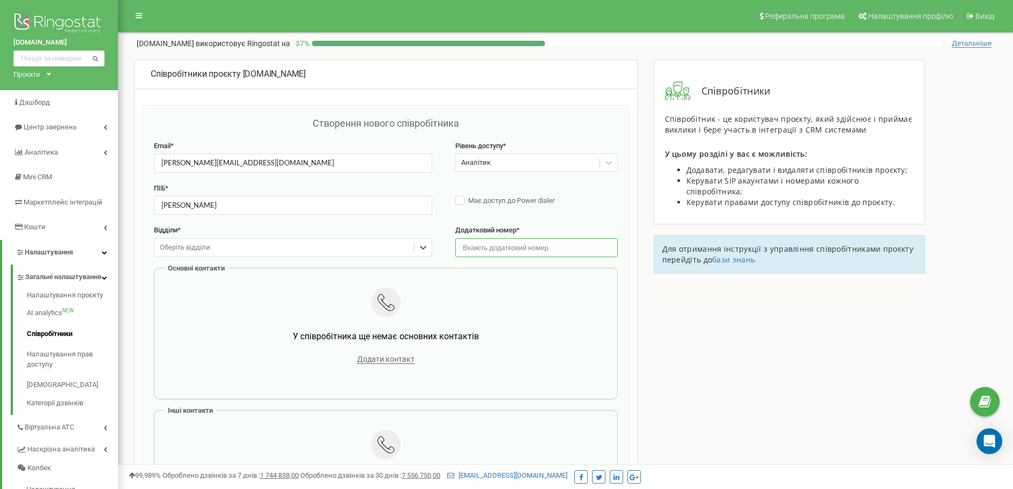
click at [553, 244] on input "text" at bounding box center [536, 247] width 163 height 19
type input "2"
type input "6669"
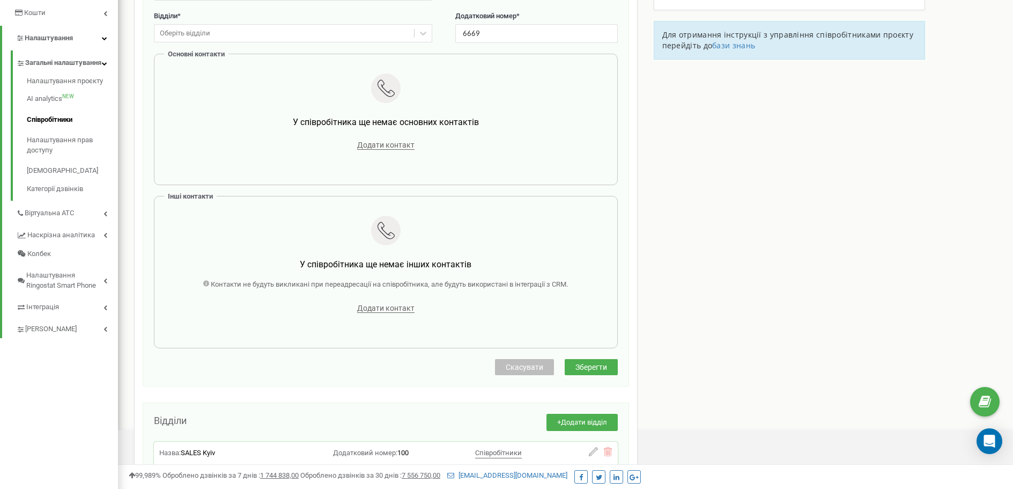
scroll to position [215, 0]
click at [594, 365] on span "Зберегти" at bounding box center [592, 366] width 32 height 9
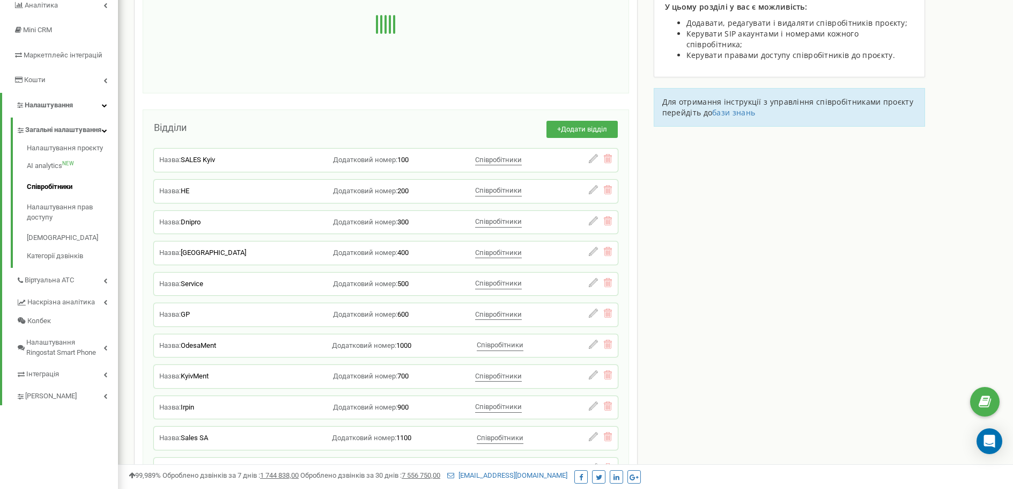
scroll to position [0, 0]
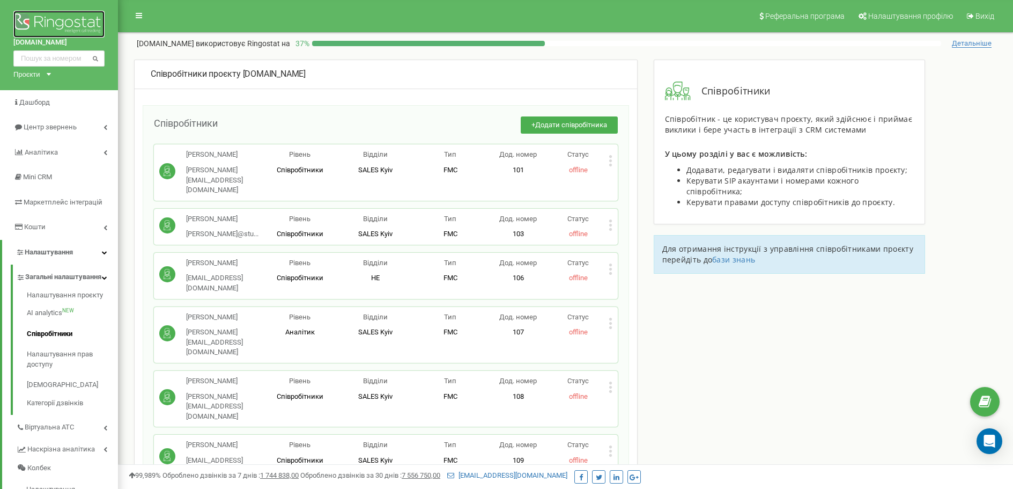
click at [68, 19] on img at bounding box center [58, 24] width 91 height 27
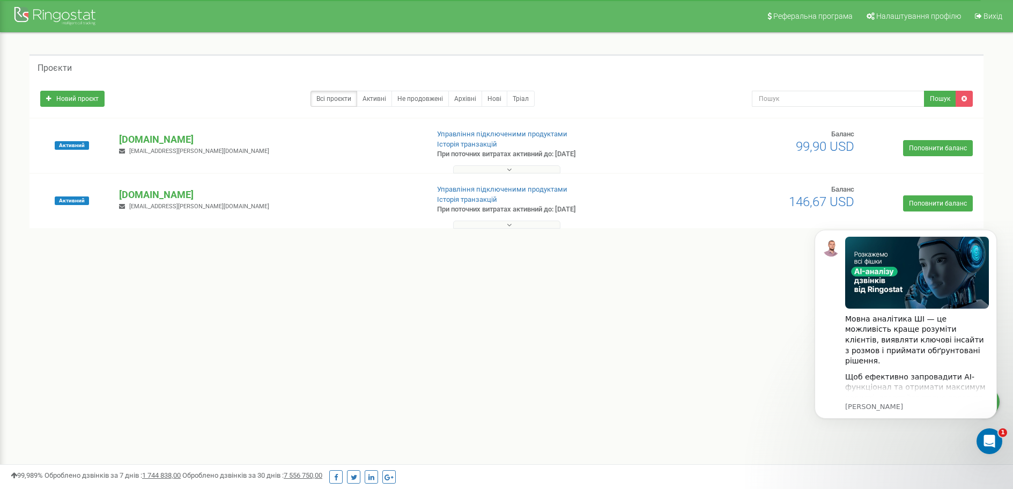
click at [514, 169] on button at bounding box center [506, 169] width 107 height 8
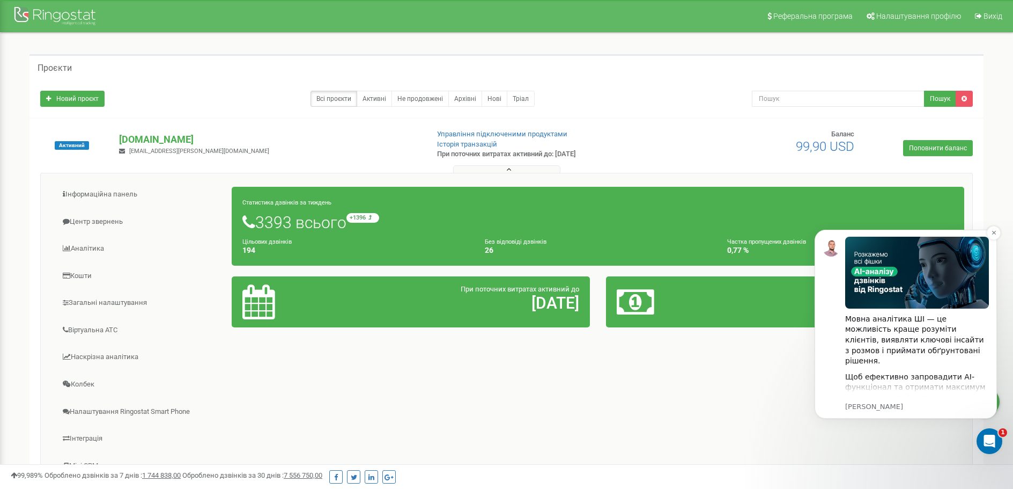
click at [830, 246] on img "message notification from Oleksandr, Щойно. Мовна аналітика ШІ — це можливість …" at bounding box center [831, 247] width 17 height 17
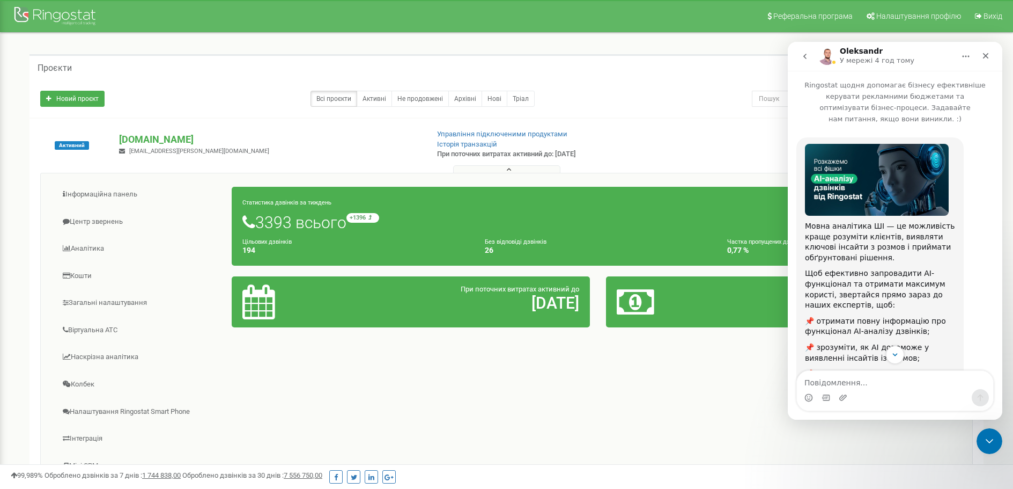
click at [828, 58] on img "Месенджер Intercom" at bounding box center [827, 56] width 17 height 17
click at [987, 54] on icon "Закрити" at bounding box center [986, 56] width 6 height 6
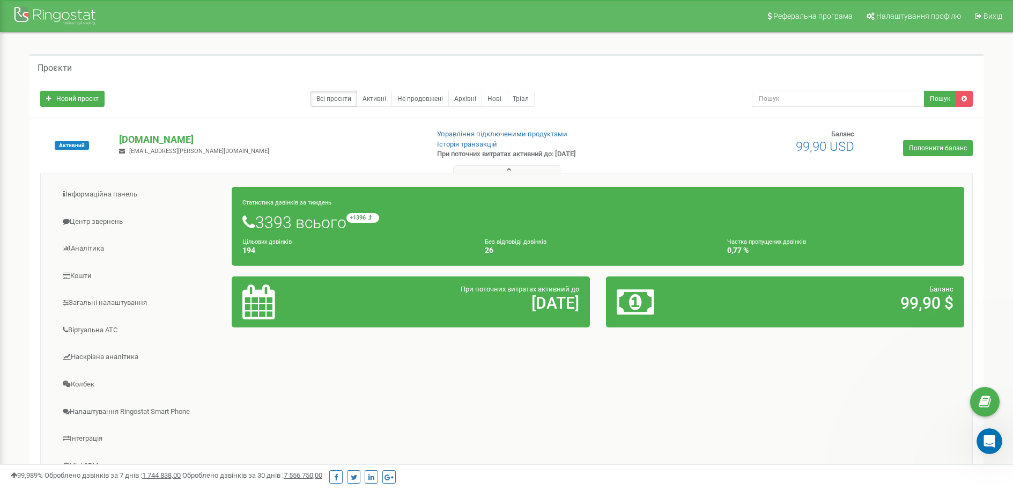
scroll to position [105, 0]
click at [98, 226] on link "Центр звернень" at bounding box center [140, 222] width 183 height 26
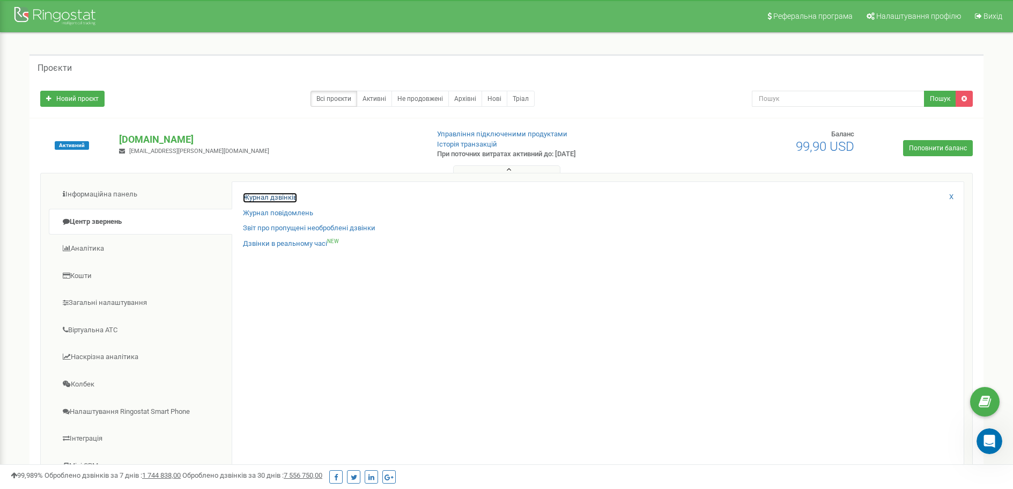
click at [282, 197] on link "Журнал дзвінків" at bounding box center [270, 198] width 54 height 10
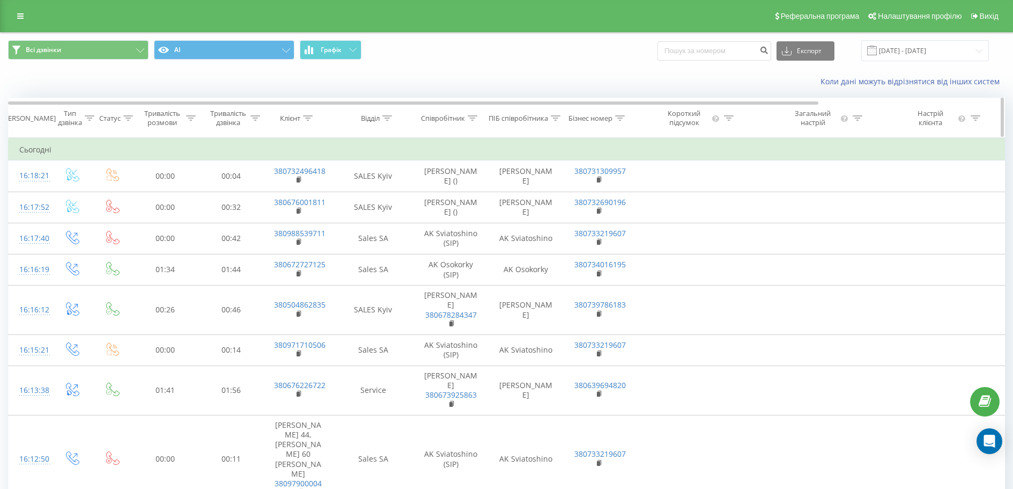
click at [309, 116] on icon at bounding box center [308, 117] width 10 height 5
click at [299, 194] on input "text" at bounding box center [298, 195] width 94 height 19
click at [246, 211] on div "Фільтрувати за умовою Містить Скасувати OK" at bounding box center [298, 186] width 117 height 97
click at [276, 217] on button "Скасувати" at bounding box center [274, 216] width 46 height 13
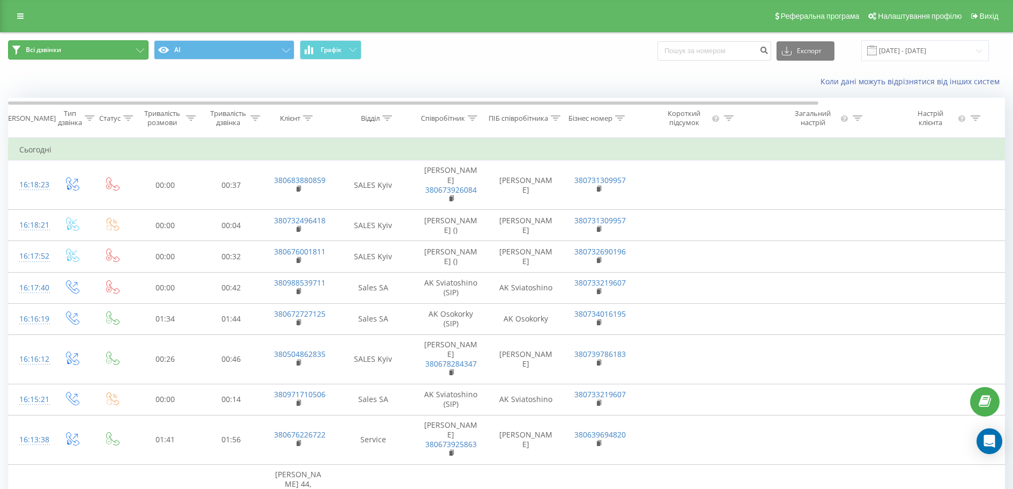
click at [84, 50] on button "Всі дзвінки" at bounding box center [78, 49] width 141 height 19
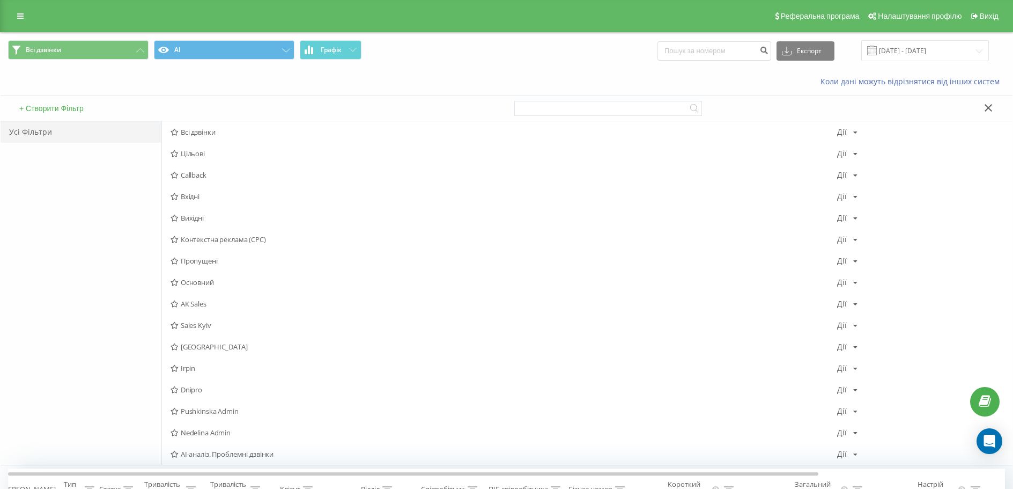
click at [88, 206] on div "Усі Фільтри" at bounding box center [81, 292] width 161 height 343
